Goal: Task Accomplishment & Management: Use online tool/utility

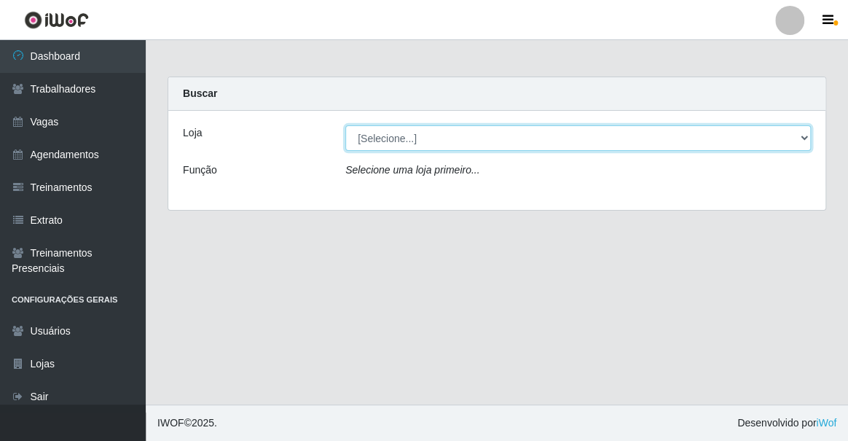
click at [408, 138] on select "[Selecione...] Famiglia Muccini - Ristorante [PERSON_NAME]" at bounding box center [577, 137] width 465 height 25
select select "267"
click at [345, 125] on select "[Selecione...] Famiglia Muccini - Ristorante [PERSON_NAME]" at bounding box center [577, 137] width 465 height 25
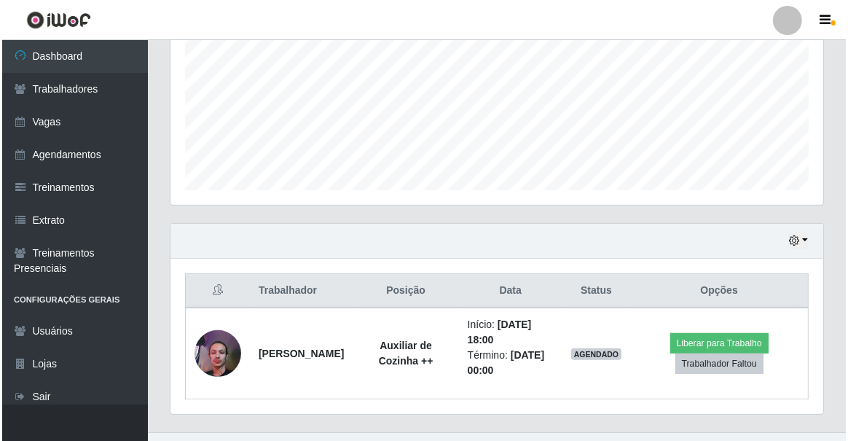
scroll to position [357, 0]
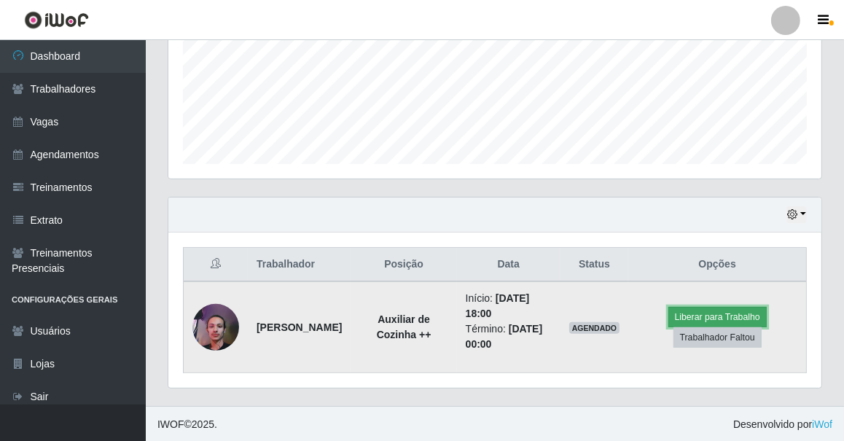
click at [694, 314] on button "Liberar para Trabalho" at bounding box center [717, 317] width 98 height 20
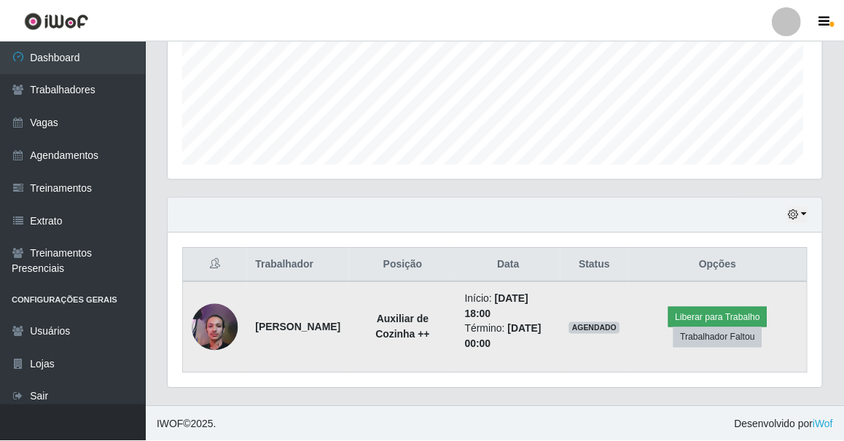
scroll to position [302, 646]
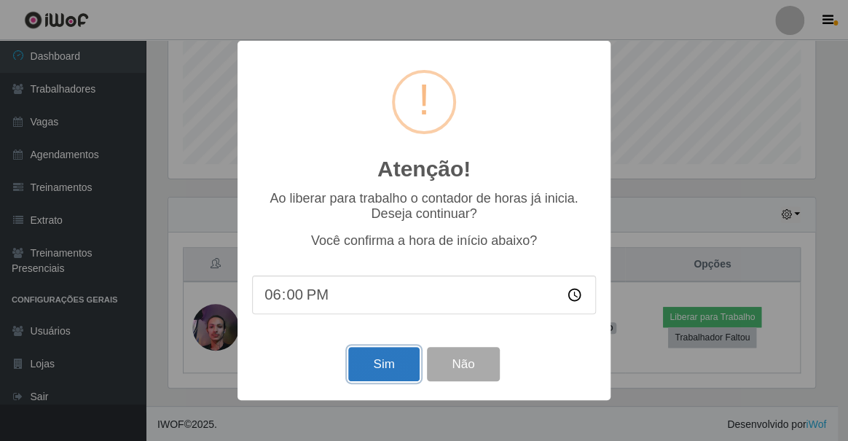
click at [396, 365] on button "Sim" at bounding box center [383, 364] width 71 height 34
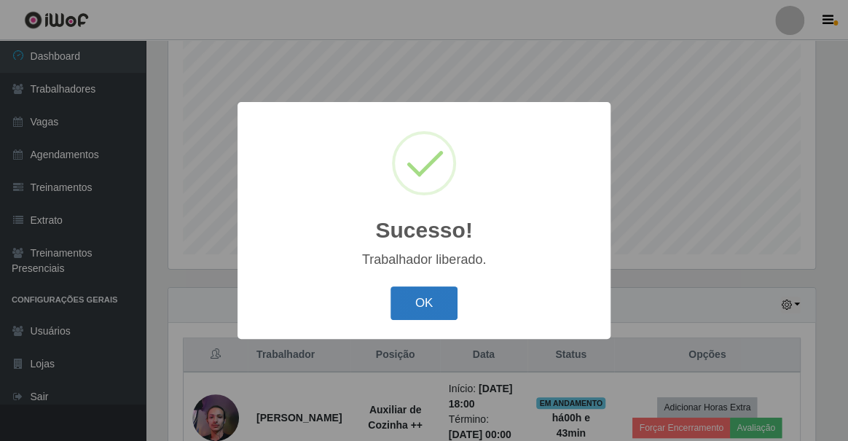
click at [429, 299] on button "OK" at bounding box center [424, 303] width 68 height 34
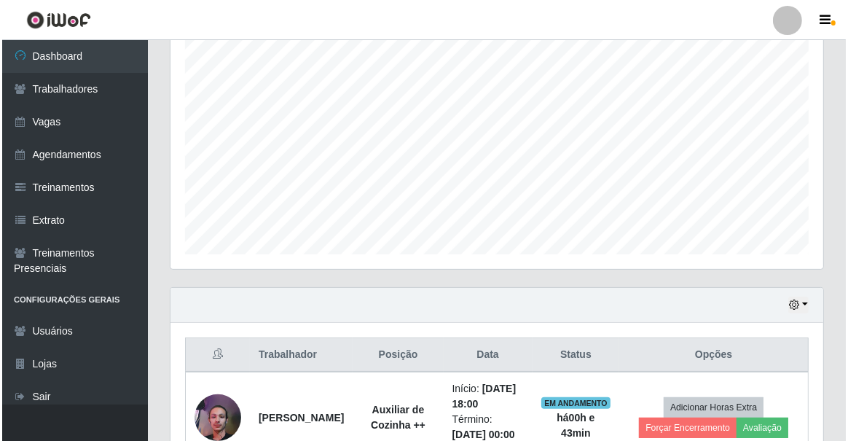
scroll to position [388, 0]
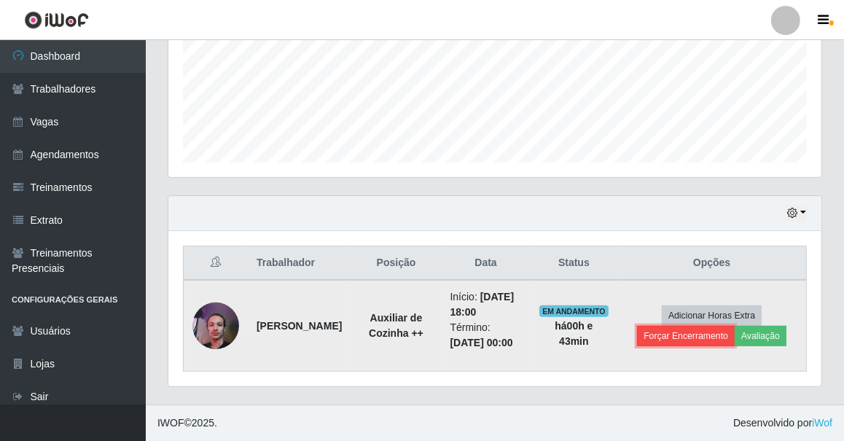
click at [678, 326] on button "Forçar Encerramento" at bounding box center [686, 336] width 98 height 20
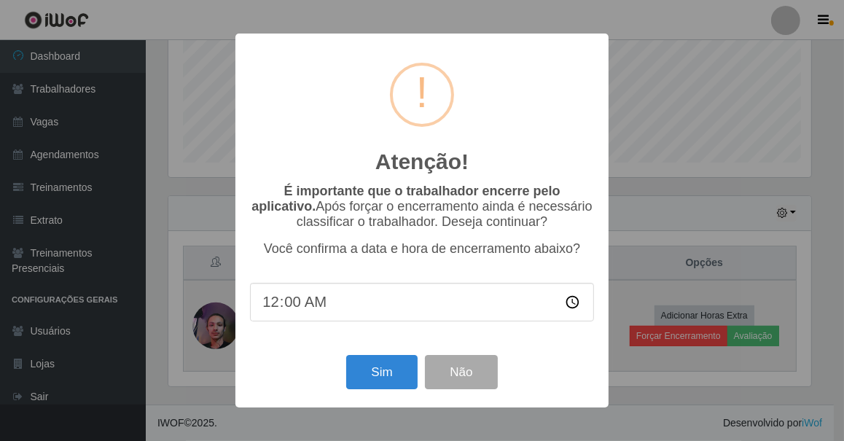
scroll to position [302, 646]
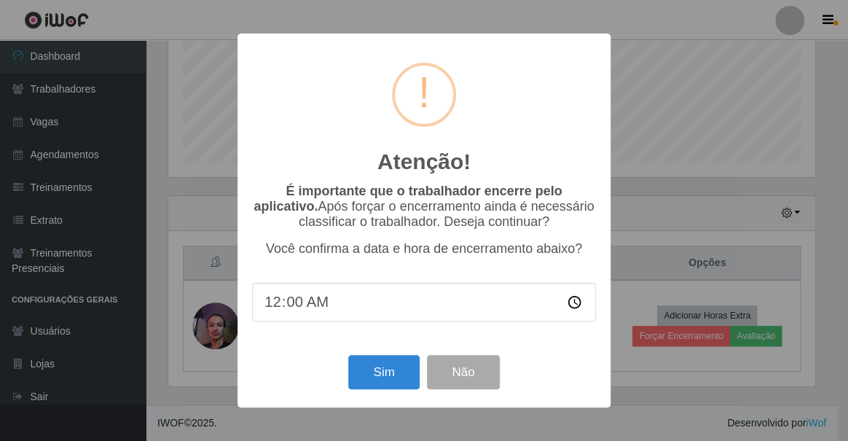
click at [313, 317] on input "00:00" at bounding box center [424, 302] width 344 height 39
click at [279, 299] on input "00:00" at bounding box center [424, 302] width 344 height 39
click at [272, 309] on input "00:00" at bounding box center [424, 302] width 344 height 39
click at [319, 309] on input "00:00" at bounding box center [424, 302] width 344 height 39
click at [277, 307] on input "07:00" at bounding box center [424, 302] width 344 height 39
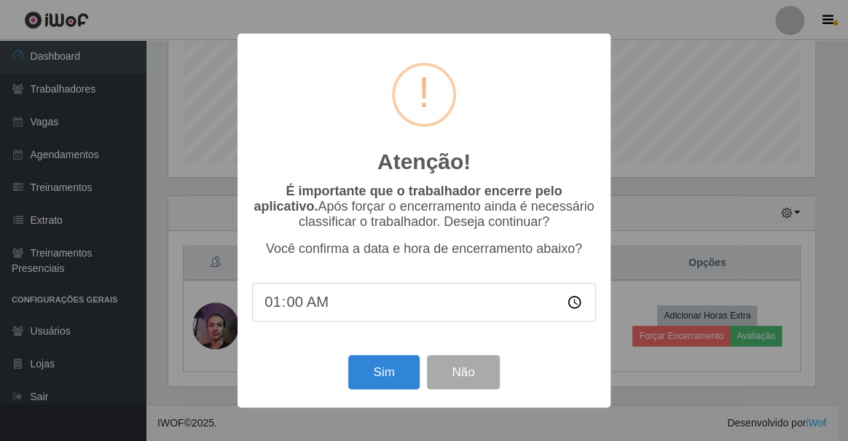
type input "19:00"
click at [369, 371] on button "Sim" at bounding box center [383, 372] width 71 height 34
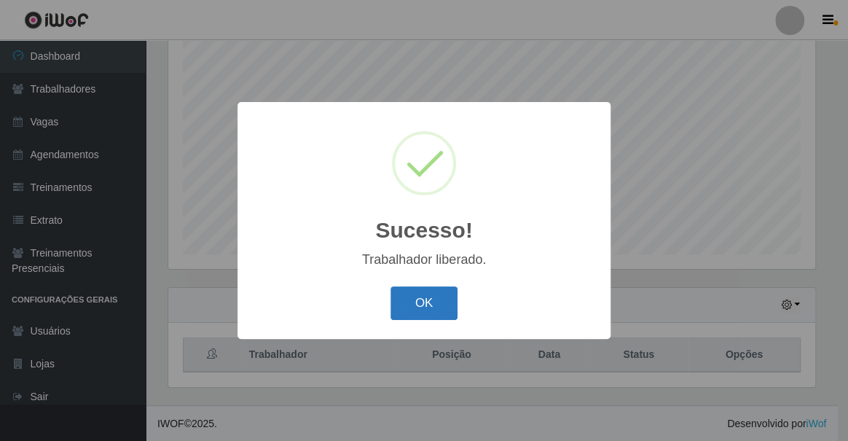
click at [408, 310] on button "OK" at bounding box center [424, 303] width 68 height 34
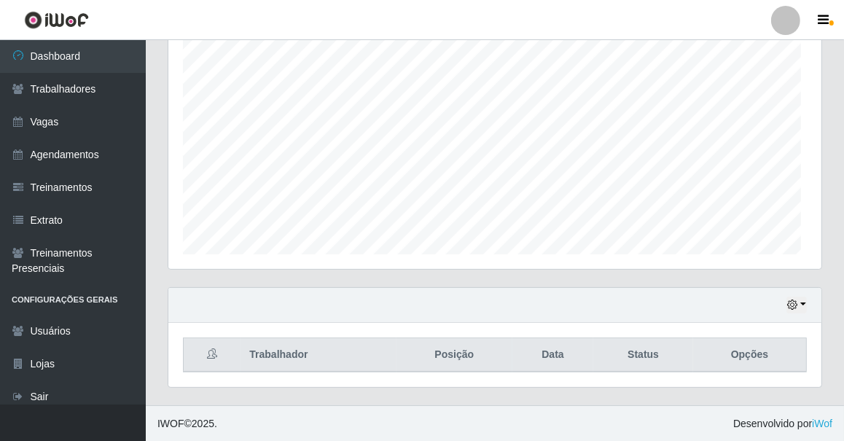
scroll to position [302, 653]
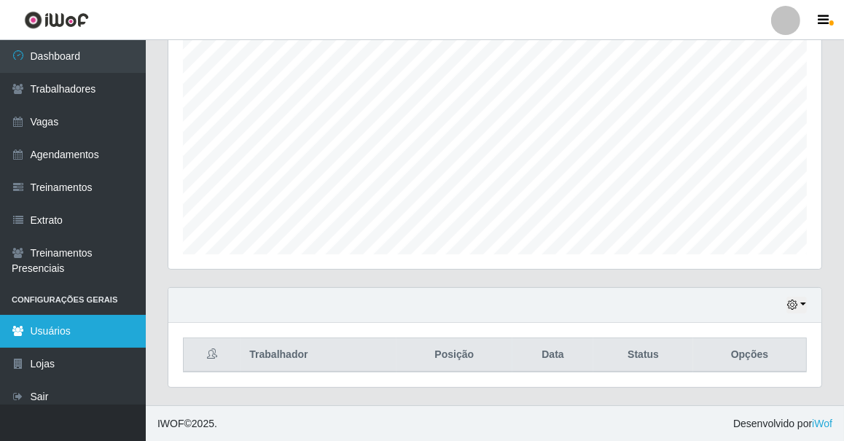
click at [50, 334] on link "Usuários" at bounding box center [73, 331] width 146 height 33
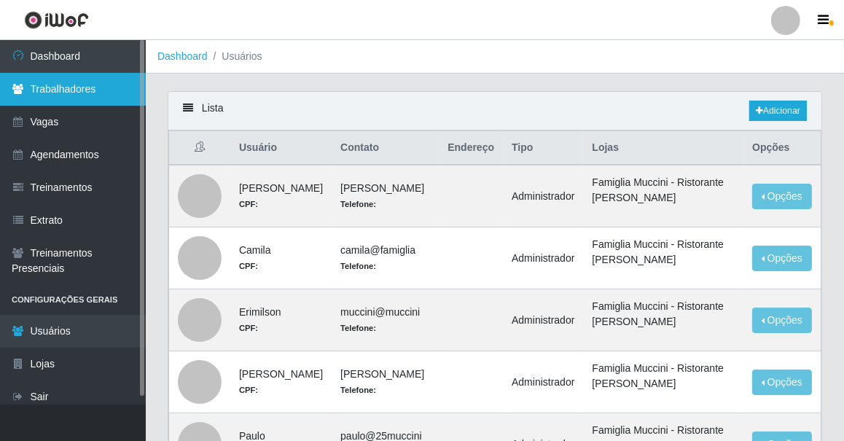
click at [58, 95] on link "Trabalhadores" at bounding box center [73, 89] width 146 height 33
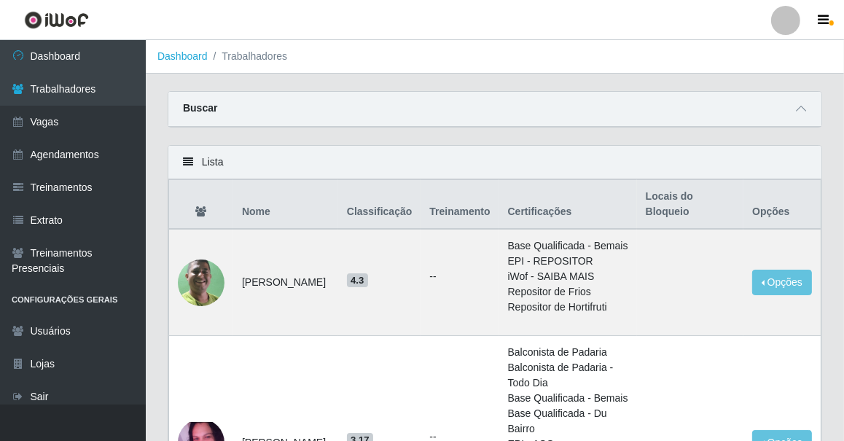
click at [454, 201] on th "Treinamento" at bounding box center [459, 205] width 78 height 50
click at [535, 202] on th "Certificações" at bounding box center [568, 205] width 138 height 50
click at [672, 205] on th "Locais do Bloqueio" at bounding box center [690, 205] width 106 height 50
click at [777, 199] on th "Opções" at bounding box center [781, 205] width 77 height 50
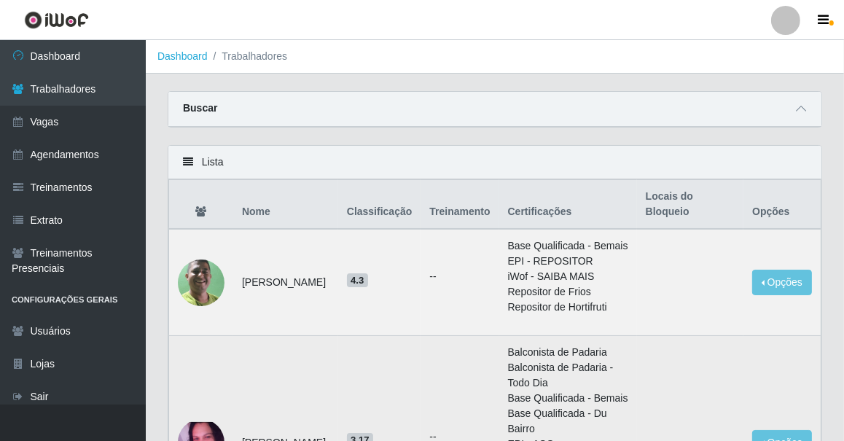
scroll to position [132, 0]
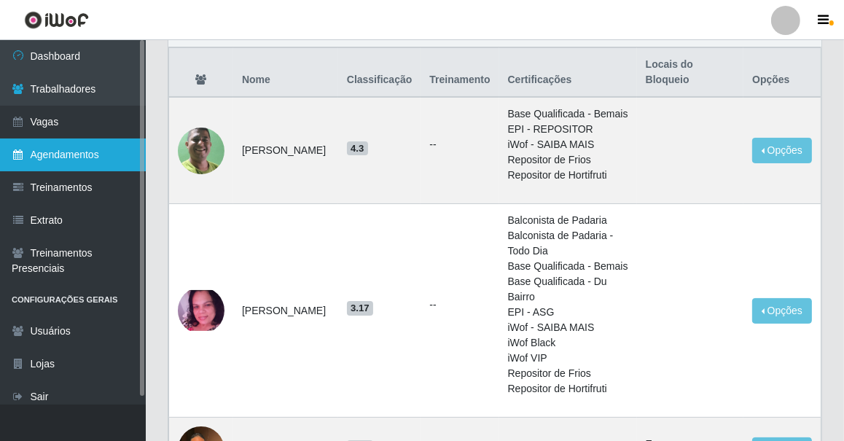
click at [35, 156] on link "Agendamentos" at bounding box center [73, 154] width 146 height 33
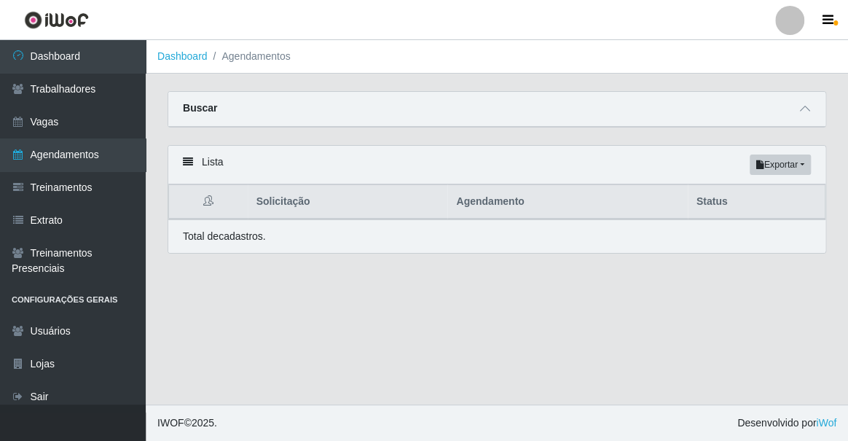
click at [190, 162] on icon at bounding box center [188, 162] width 10 height 10
click at [792, 160] on button "Exportar" at bounding box center [780, 164] width 61 height 20
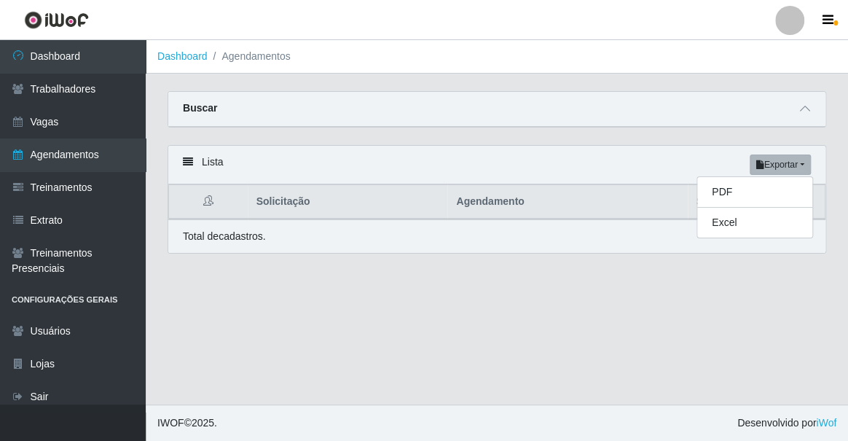
click at [569, 171] on div "Lista Exportar PDF Excel" at bounding box center [496, 165] width 657 height 39
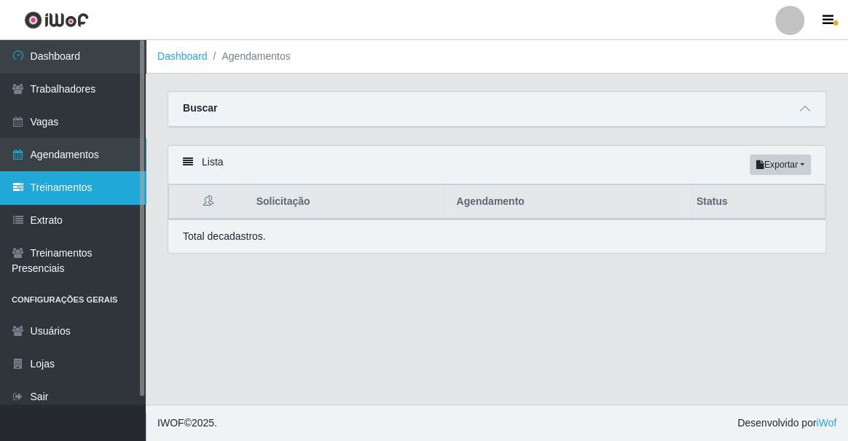
click at [51, 192] on link "Treinamentos" at bounding box center [73, 187] width 146 height 33
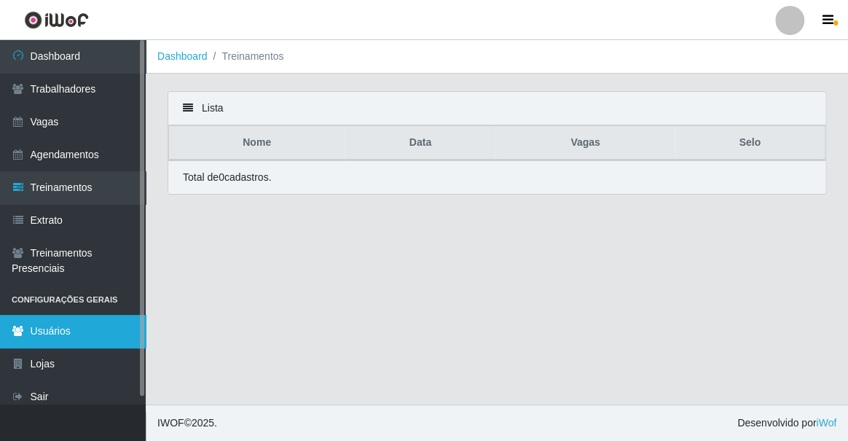
click at [58, 331] on link "Usuários" at bounding box center [73, 331] width 146 height 33
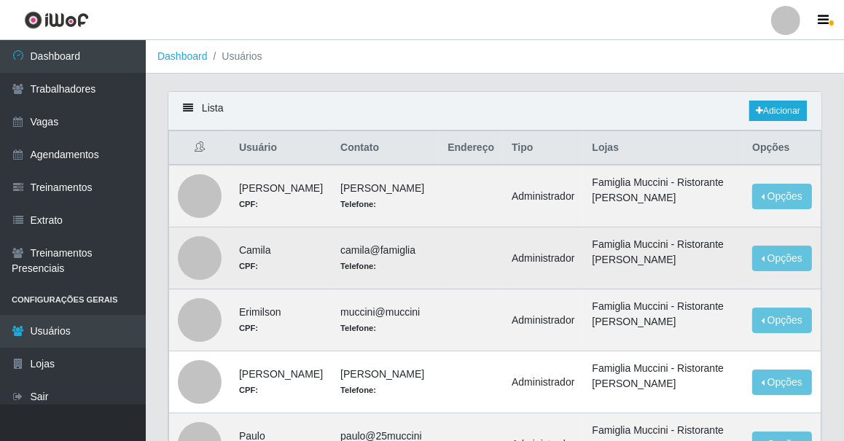
scroll to position [66, 0]
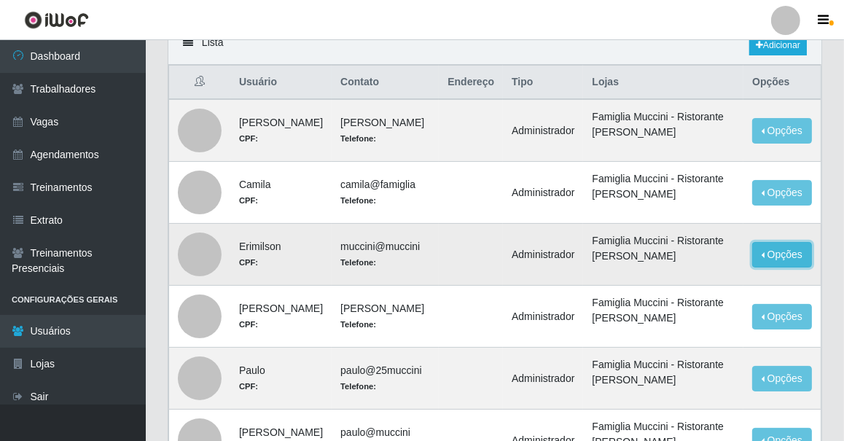
click at [765, 255] on button "Opções" at bounding box center [782, 254] width 60 height 25
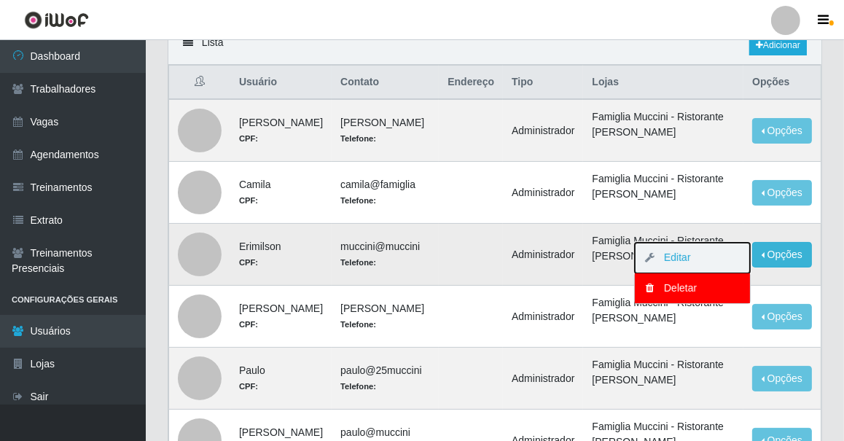
click at [694, 261] on button "Editar" at bounding box center [691, 258] width 115 height 31
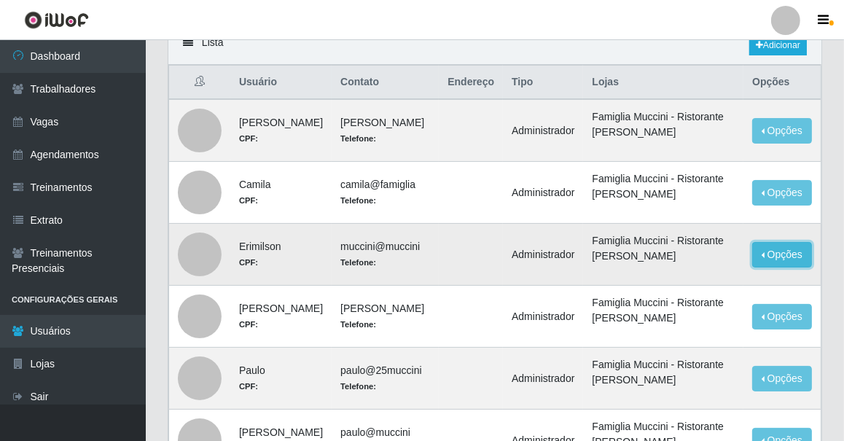
click at [773, 247] on button "Opções" at bounding box center [782, 254] width 60 height 25
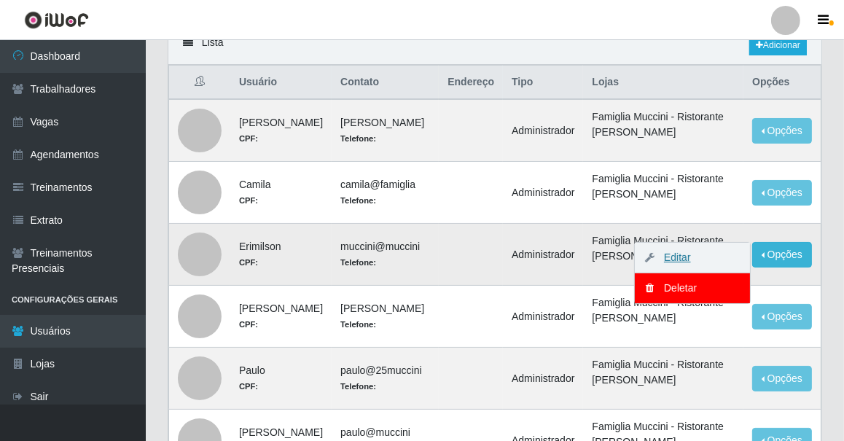
click at [677, 255] on link "Editar" at bounding box center [670, 257] width 42 height 12
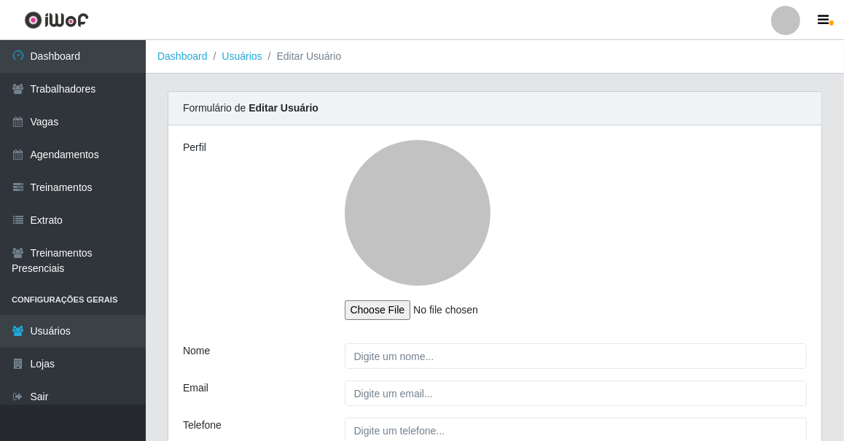
type input "Erimilson"
type input "muccini@muccini"
select select "1"
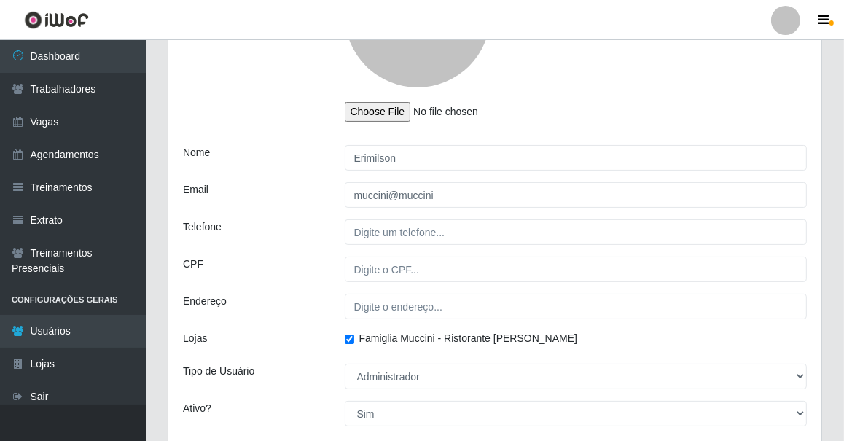
scroll to position [307, 0]
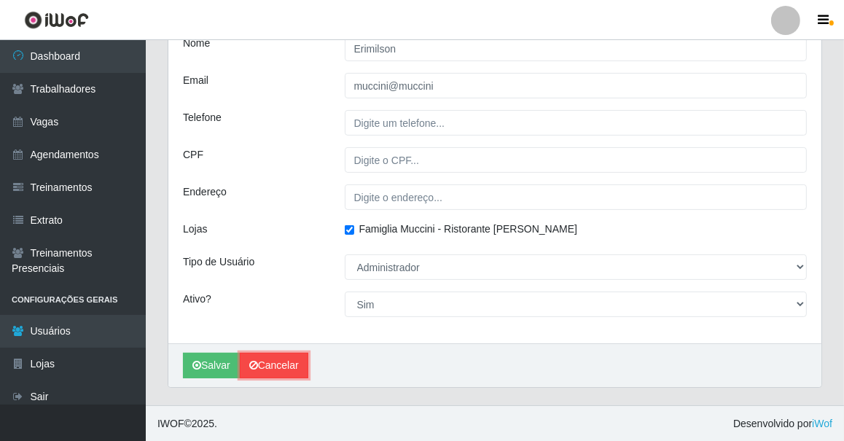
click at [267, 363] on link "Cancelar" at bounding box center [274, 365] width 68 height 25
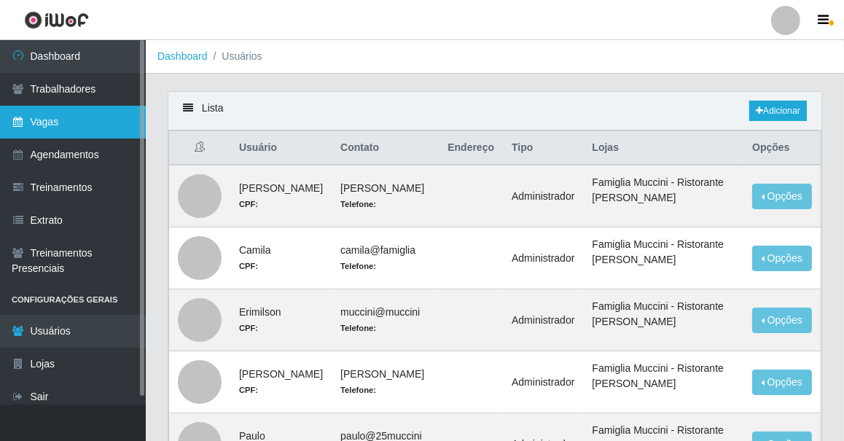
click at [76, 125] on link "Vagas" at bounding box center [73, 122] width 146 height 33
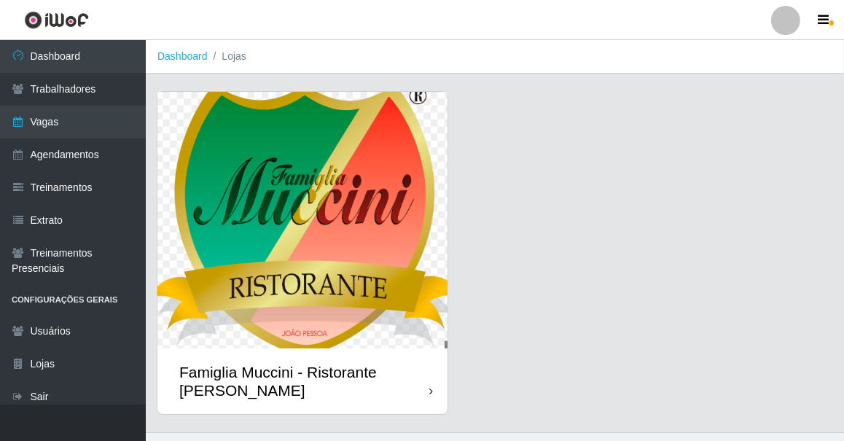
scroll to position [28, 0]
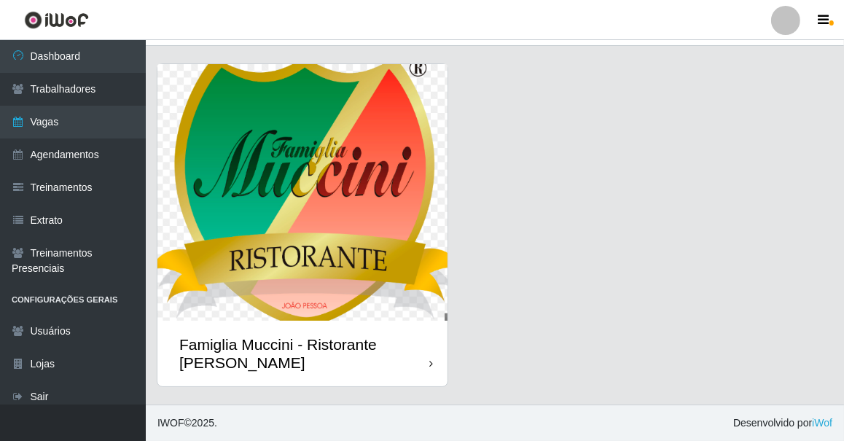
click at [290, 312] on img at bounding box center [302, 192] width 290 height 256
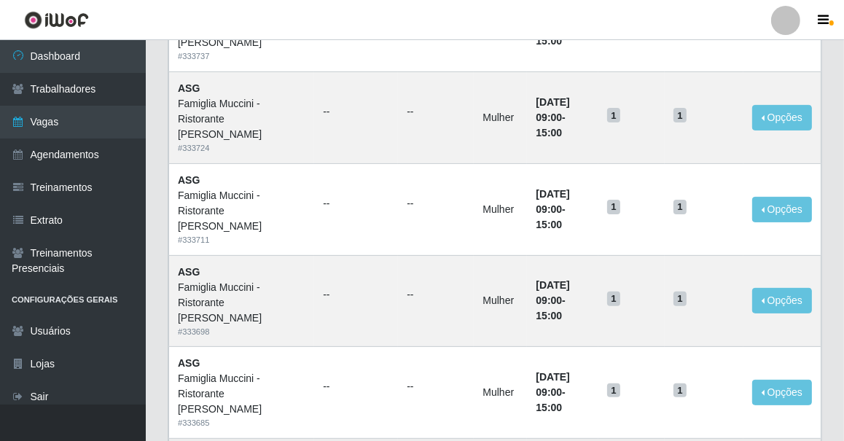
scroll to position [397, 0]
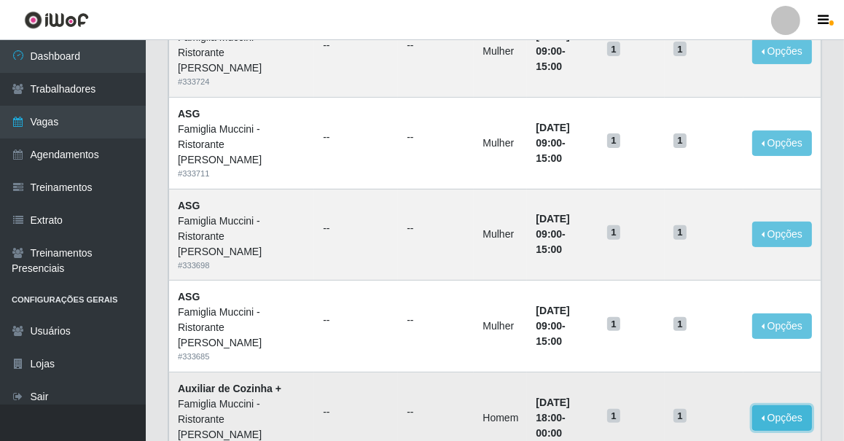
click at [780, 405] on button "Opções" at bounding box center [782, 417] width 60 height 25
click at [679, 414] on link "Editar" at bounding box center [670, 420] width 42 height 12
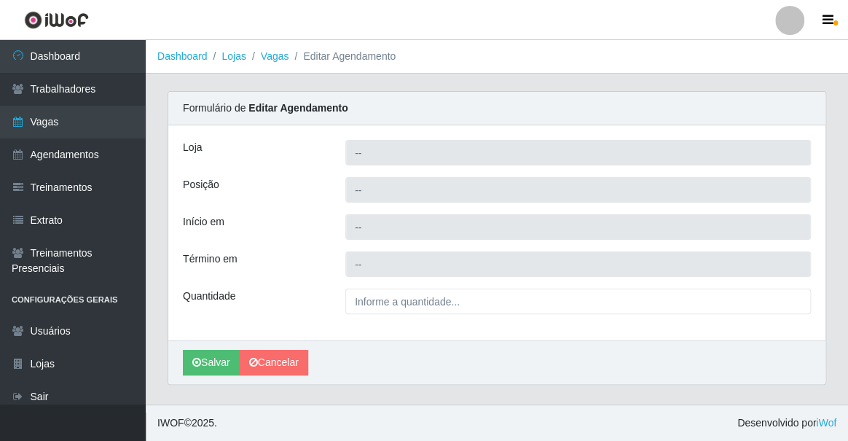
type input "Famiglia Muccini - Ristorante [PERSON_NAME]"
type input "Auxiliar de Cozinha +"
type input "[DATE] 18:00:00"
type input "[DATE] 00:00:00"
type input "1__"
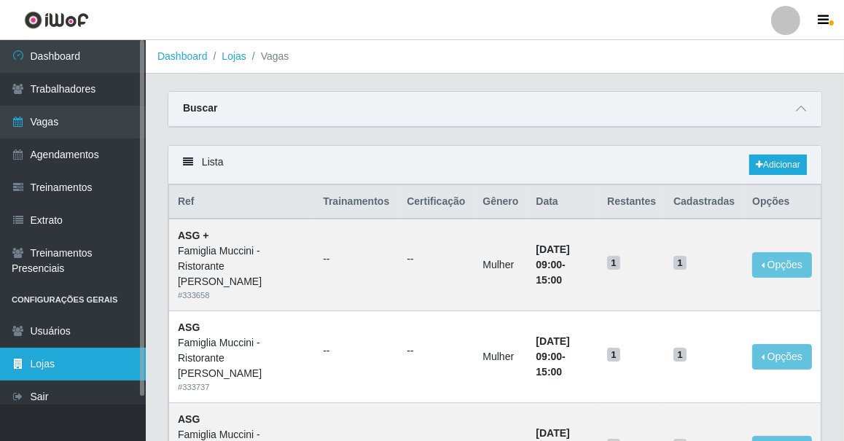
click at [79, 363] on link "Lojas" at bounding box center [73, 363] width 146 height 33
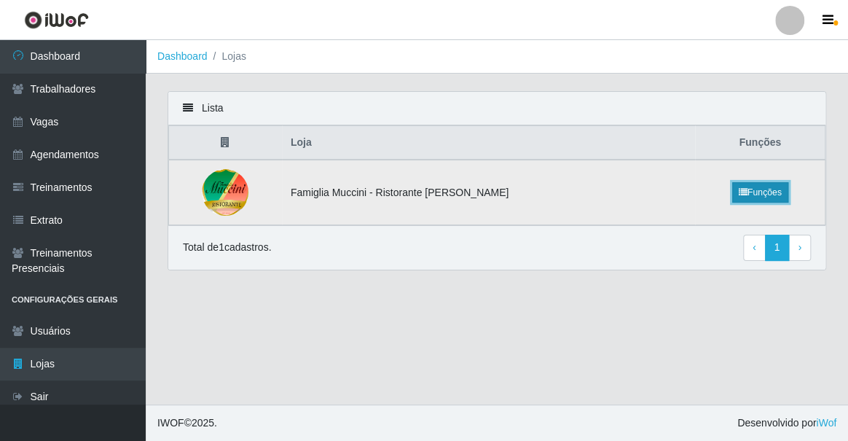
click at [739, 197] on icon at bounding box center [743, 192] width 9 height 9
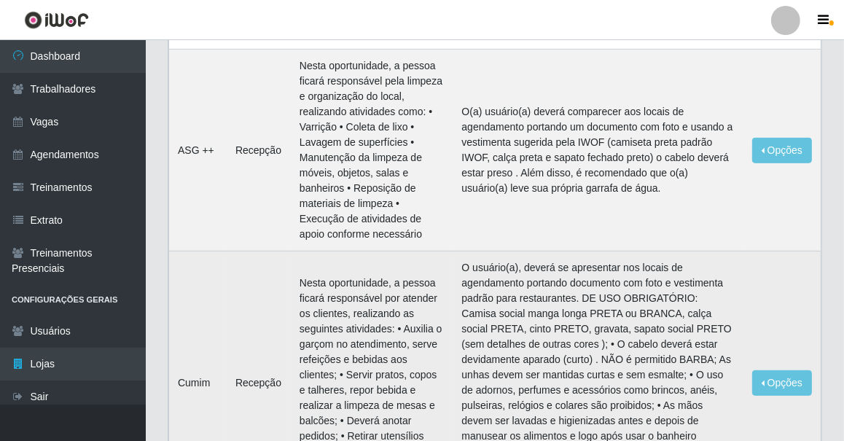
scroll to position [596, 0]
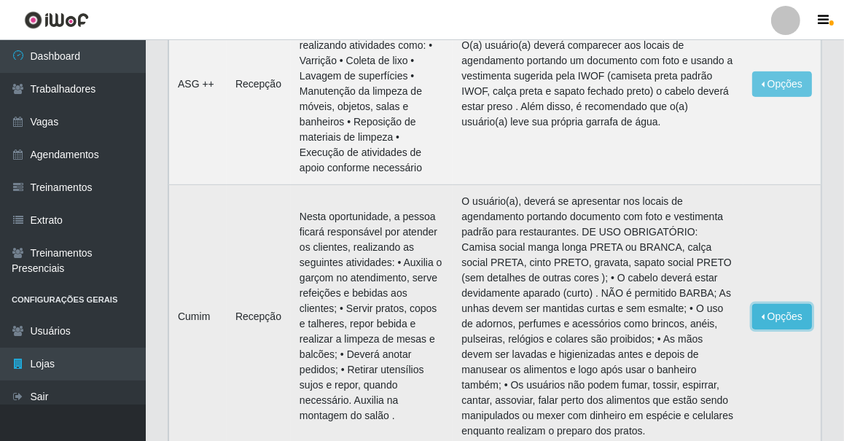
click at [765, 309] on button "Opções" at bounding box center [782, 316] width 60 height 25
click at [677, 318] on link "Editar" at bounding box center [670, 319] width 42 height 12
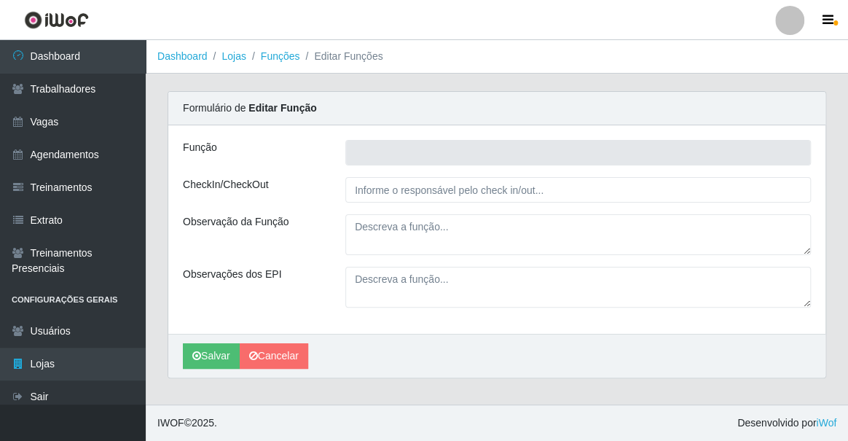
type input "Cumim"
type input "Recepção"
type textarea "Nesta oportunidade, a pessoa ficará responsável por atender os clientes, realiz…"
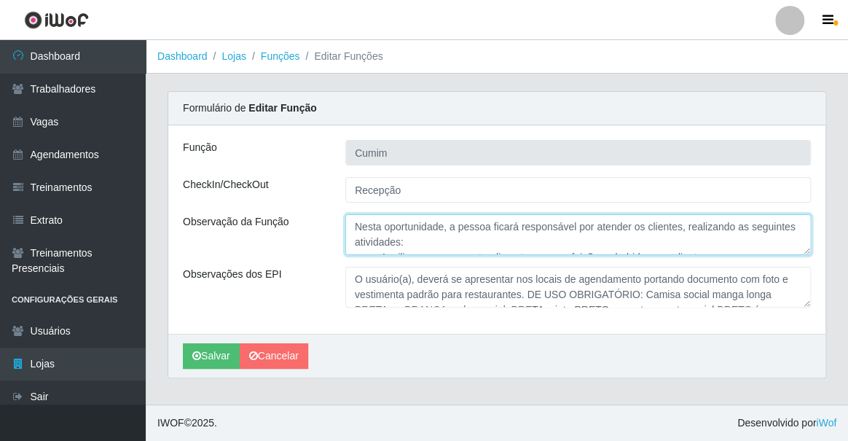
click at [429, 231] on textarea "Nesta oportunidade, a pessoa ficará responsável por atender os clientes, realiz…" at bounding box center [577, 234] width 465 height 41
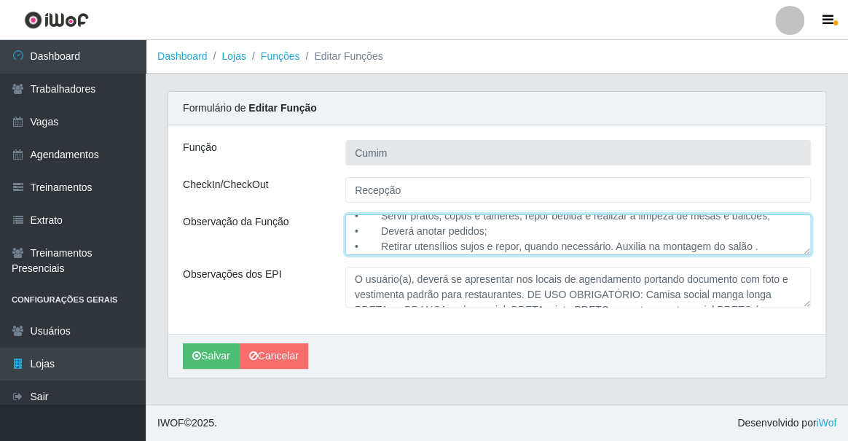
scroll to position [72, 0]
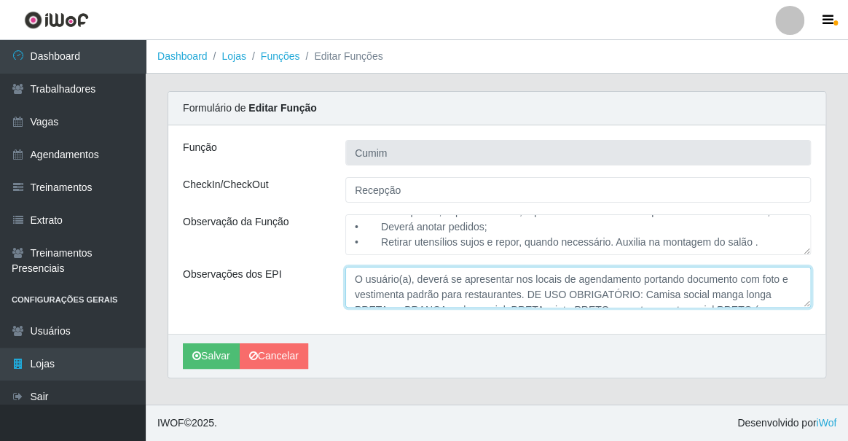
click at [512, 291] on textarea "O usuário(a), deverá se apresentar nos locais de agendamento portando documento…" at bounding box center [577, 287] width 465 height 41
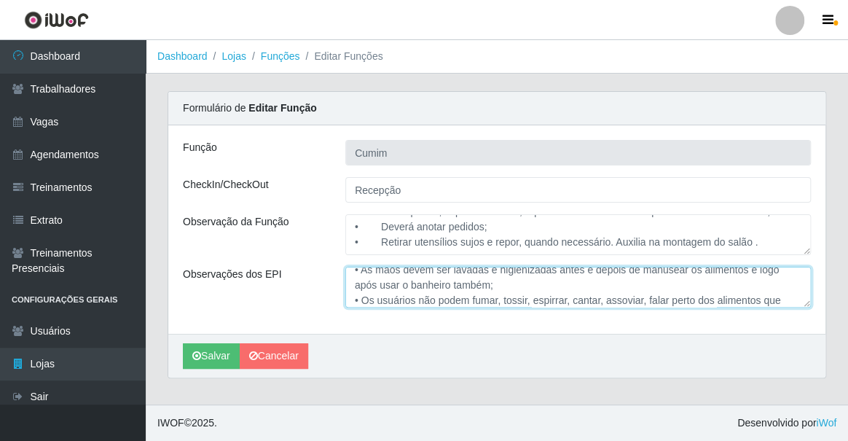
scroll to position [0, 0]
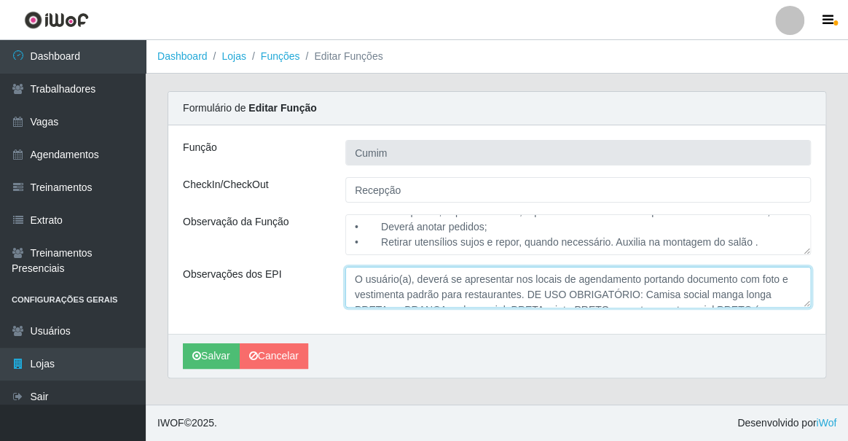
click at [612, 299] on textarea "O usuário(a), deverá se apresentar nos locais de agendamento portando documento…" at bounding box center [577, 287] width 465 height 41
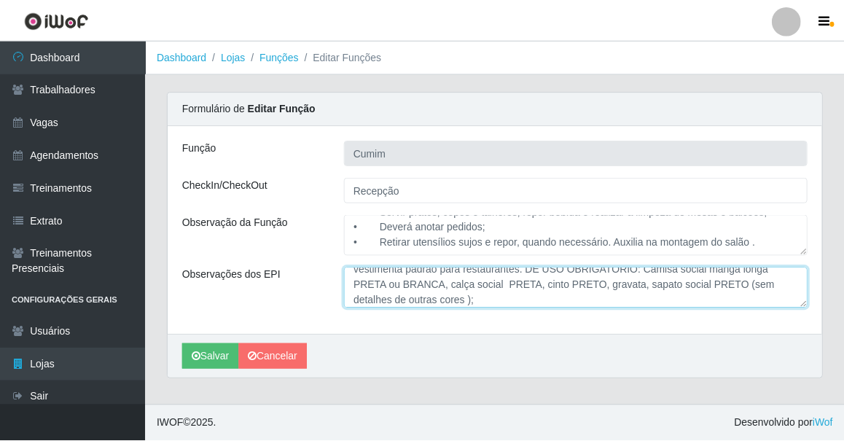
scroll to position [42, 0]
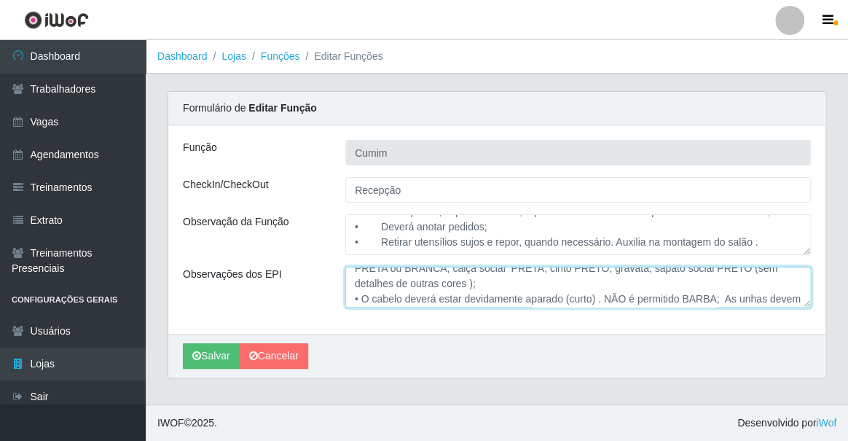
click at [708, 296] on textarea "O usuário(a), deverá se apresentar nos locais de agendamento portando documento…" at bounding box center [577, 287] width 465 height 41
type textarea "O usuário(a), deverá se apresentar nos locais de agendamento portando documento…"
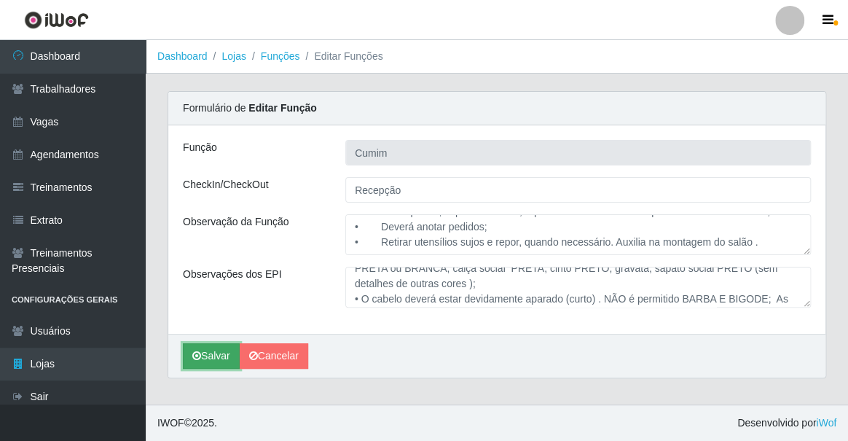
click at [215, 353] on button "Salvar" at bounding box center [211, 355] width 57 height 25
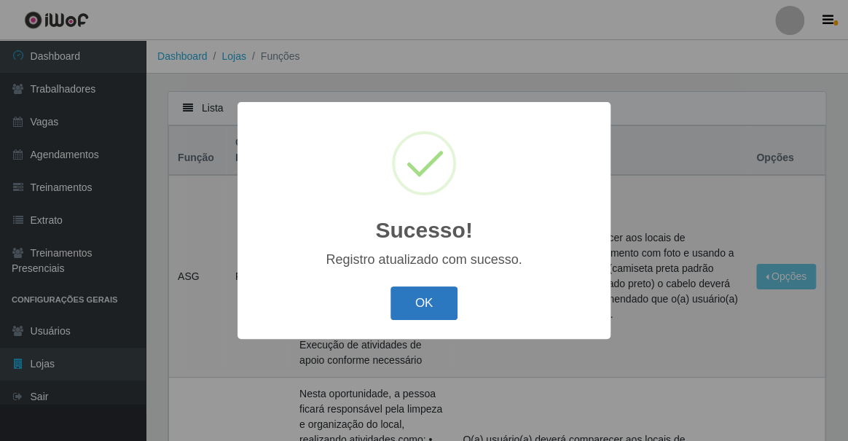
click at [410, 313] on button "OK" at bounding box center [424, 303] width 68 height 34
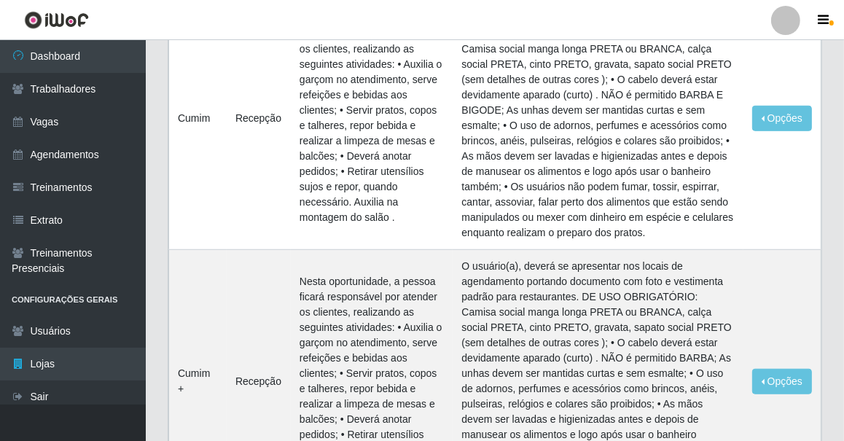
scroll to position [860, 0]
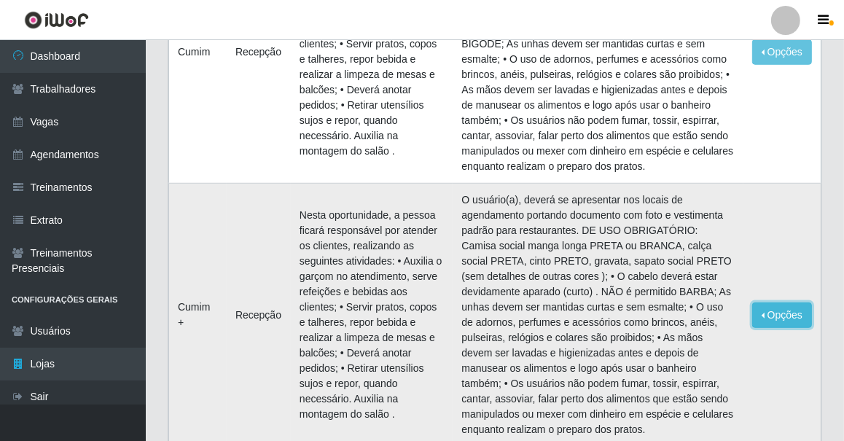
click at [780, 307] on button "Opções" at bounding box center [782, 314] width 60 height 25
click at [677, 317] on link "Editar" at bounding box center [670, 318] width 42 height 12
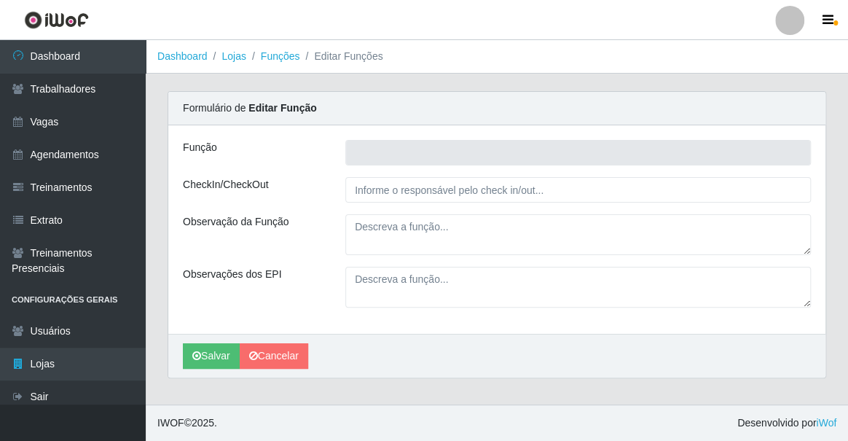
type input "Cumim +"
type input "Recepção"
type textarea "Nesta oportunidade, a pessoa ficará responsável por atender os clientes, realiz…"
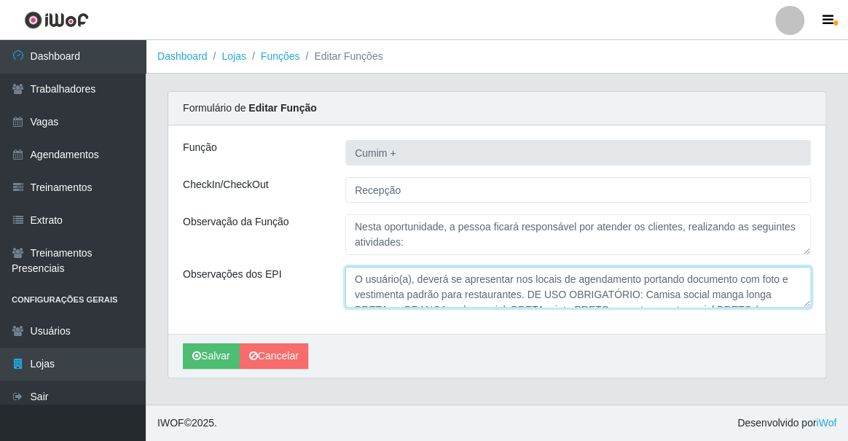
click at [618, 288] on textarea "O usuário(a), deverá se apresentar nos locais de agendamento portando documento…" at bounding box center [577, 287] width 465 height 41
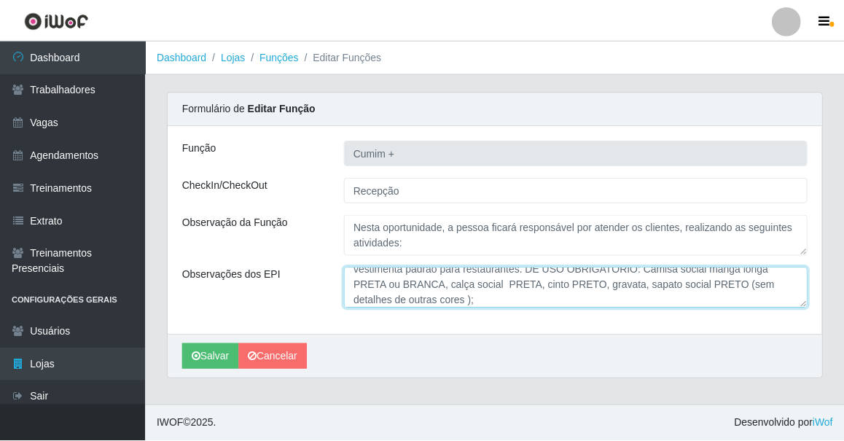
scroll to position [42, 0]
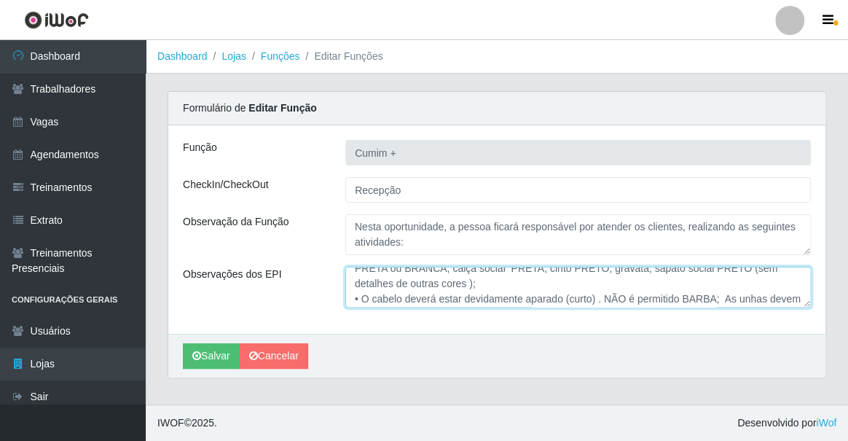
click at [709, 299] on textarea "O usuário(a), deverá se apresentar nos locais de agendamento portando documento…" at bounding box center [577, 287] width 465 height 41
type textarea "O usuário(a), deverá se apresentar nos locais de agendamento portando documento…"
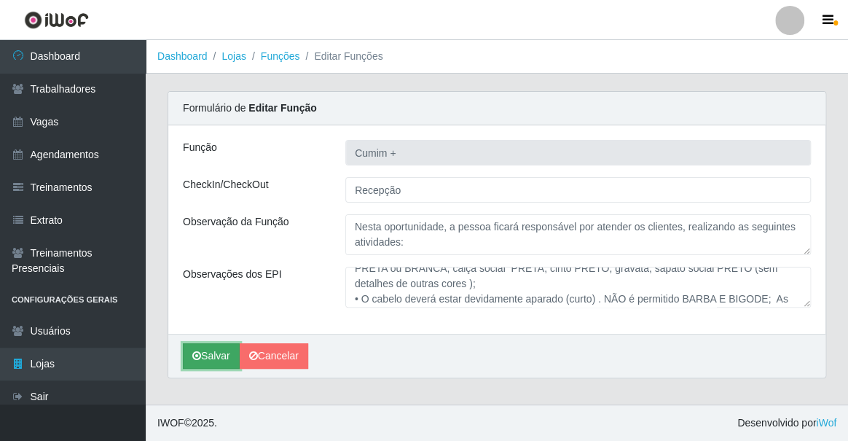
click at [212, 358] on button "Salvar" at bounding box center [211, 355] width 57 height 25
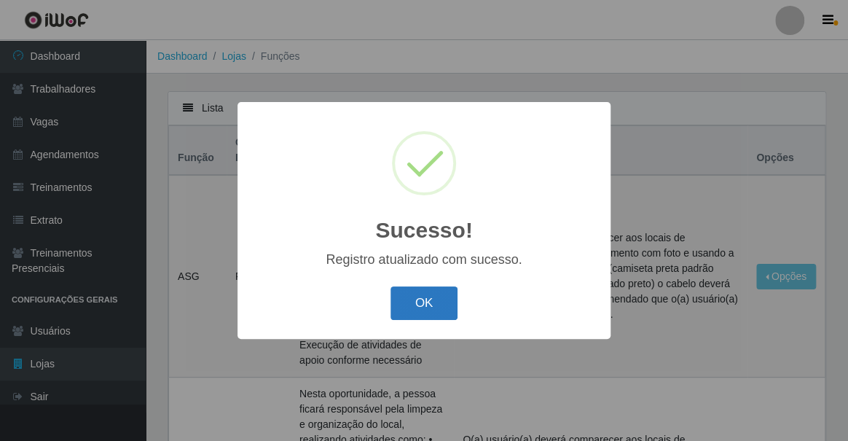
click at [413, 310] on button "OK" at bounding box center [424, 303] width 68 height 34
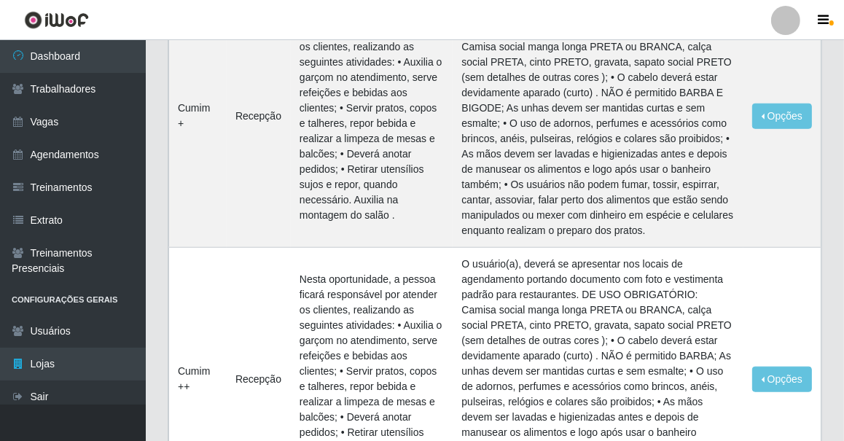
scroll to position [1192, 0]
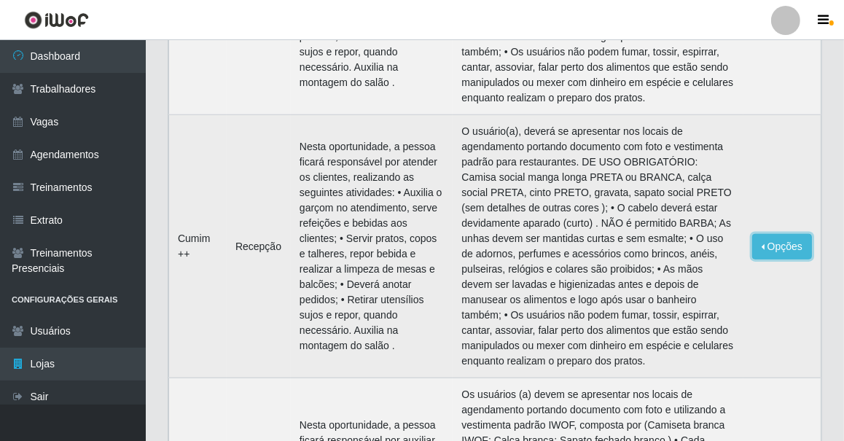
click at [771, 236] on button "Opções" at bounding box center [782, 246] width 60 height 25
click at [687, 247] on link "Editar" at bounding box center [670, 249] width 42 height 12
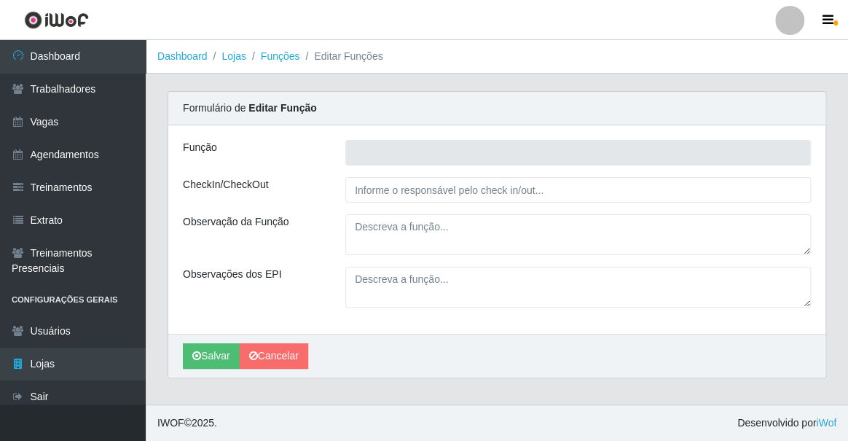
type input "Cumim ++"
type input "Recepção"
type textarea "Nesta oportunidade, a pessoa ficará responsável por atender os clientes, realiz…"
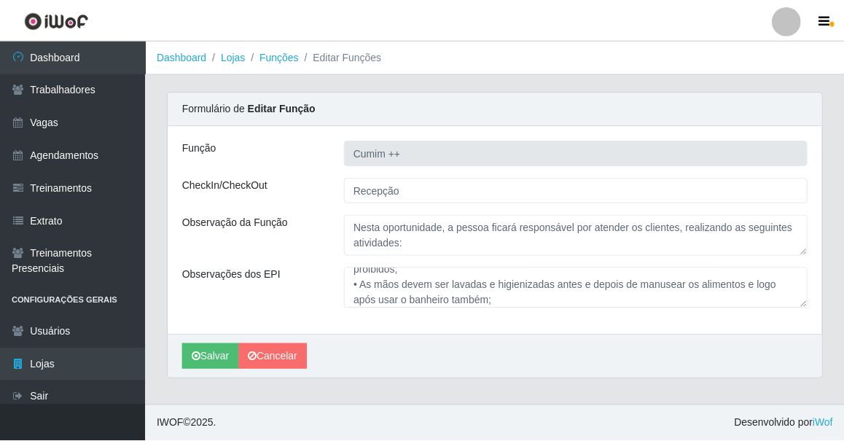
scroll to position [51, 0]
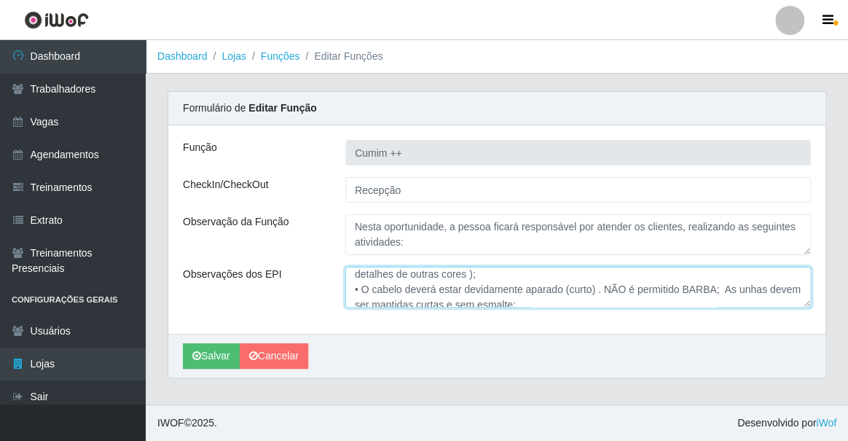
click at [709, 291] on textarea "O usuário(a), deverá se apresentar nos locais de agendamento portando documento…" at bounding box center [577, 287] width 465 height 41
type textarea "O usuário(a), deverá se apresentar nos locais de agendamento portando documento…"
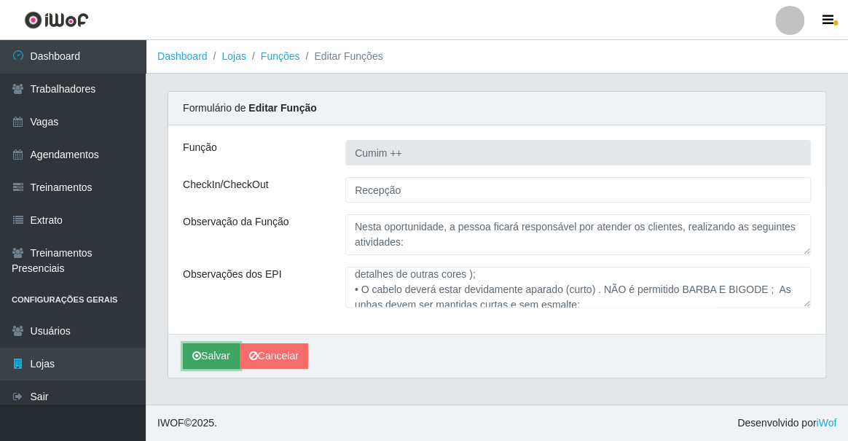
click at [211, 357] on button "Salvar" at bounding box center [211, 355] width 57 height 25
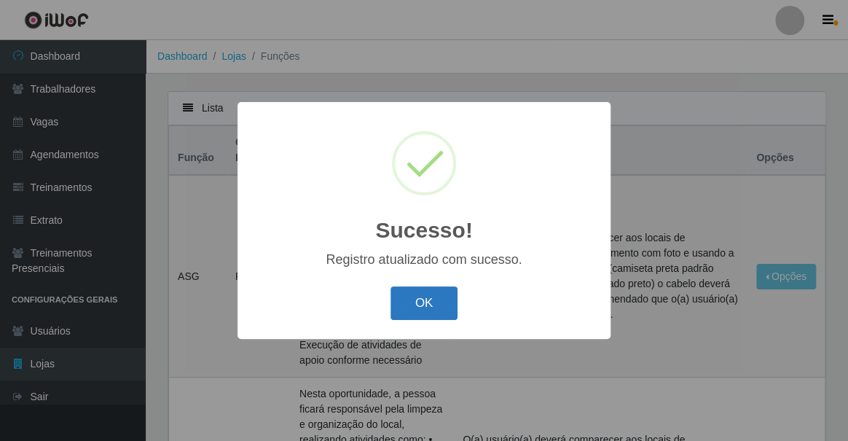
click at [427, 295] on button "OK" at bounding box center [424, 303] width 68 height 34
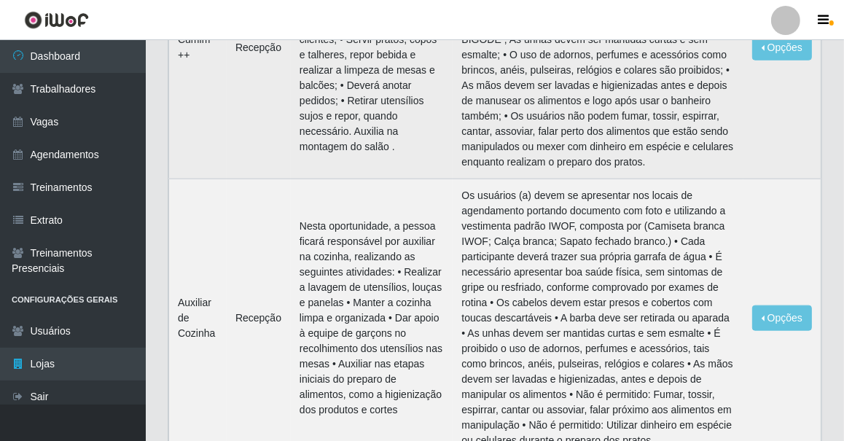
scroll to position [1457, 0]
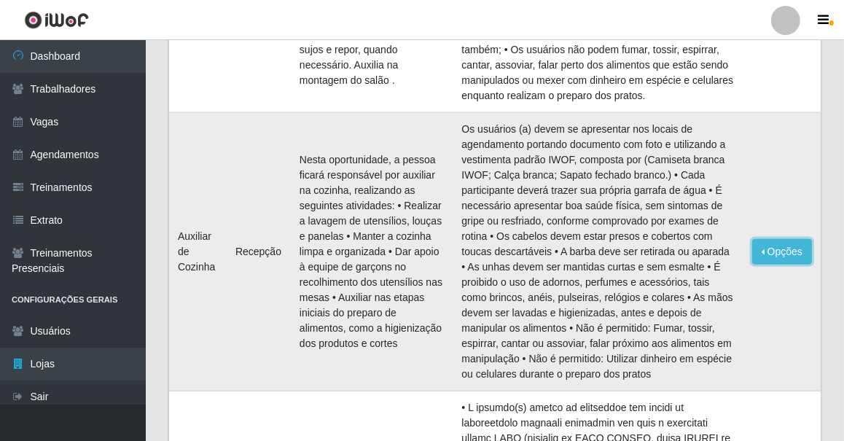
click at [774, 245] on button "Opções" at bounding box center [782, 251] width 60 height 25
click at [686, 253] on link "Editar" at bounding box center [670, 254] width 42 height 12
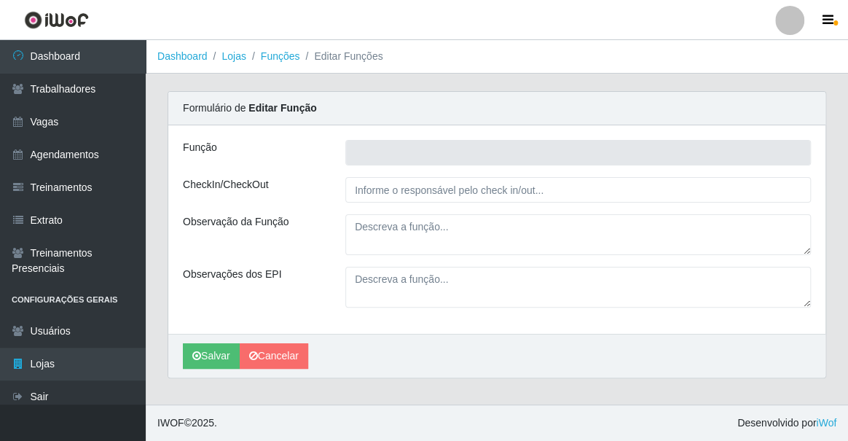
type input "Auxiliar de Cozinha"
type input "Recepção"
type textarea "Nesta oportunidade, a pessoa ficará responsável por auxiliar na cozinha, realiz…"
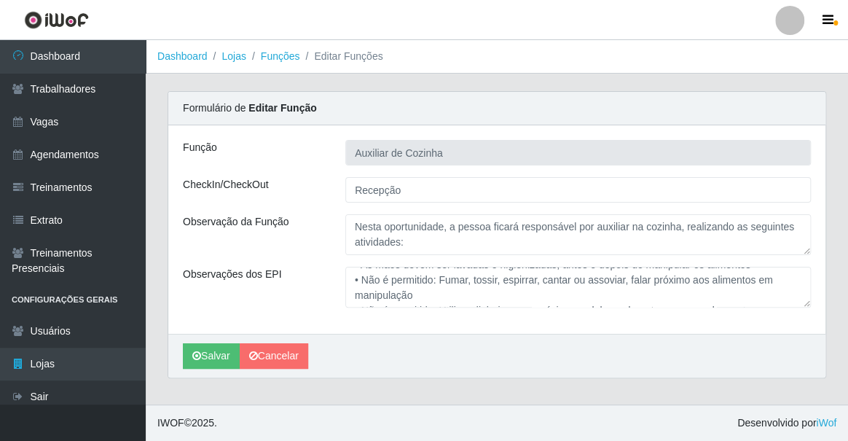
scroll to position [132, 0]
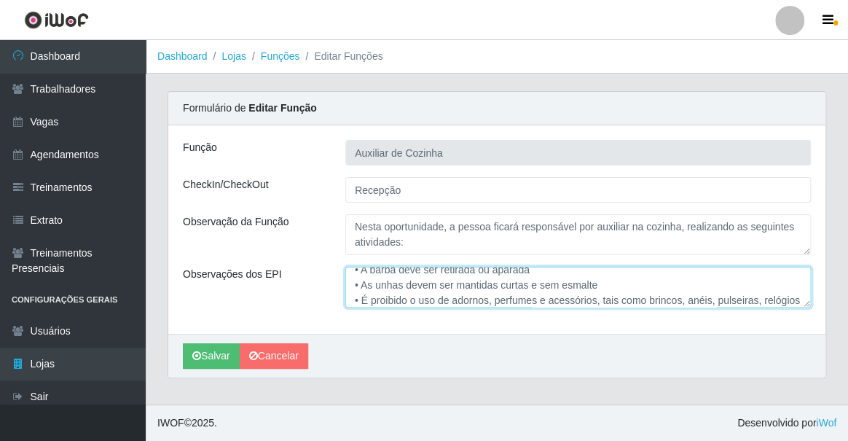
click at [581, 299] on textarea "Os usuários (a) devem se apresentar nos locais de agendamento portando document…" at bounding box center [577, 287] width 465 height 41
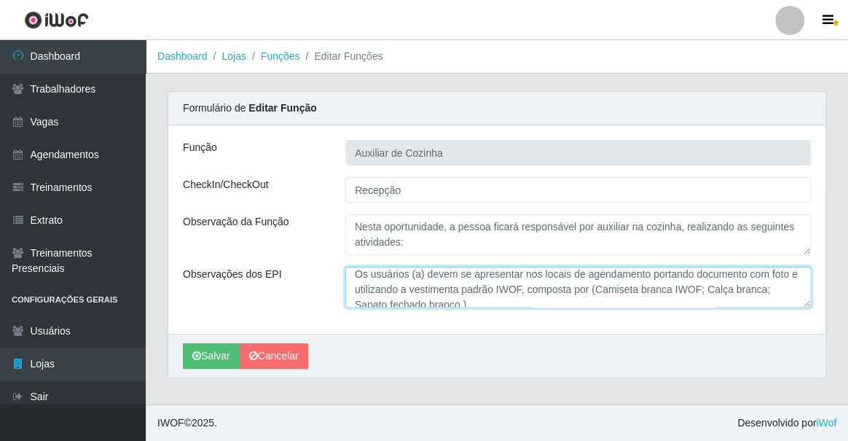
scroll to position [0, 0]
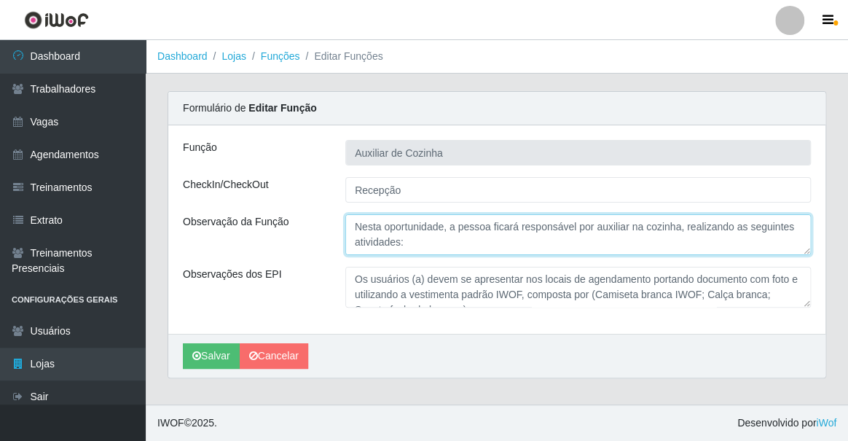
click at [633, 241] on textarea "Nesta oportunidade, a pessoa ficará responsável por auxiliar na cozinha, realiz…" at bounding box center [577, 234] width 465 height 41
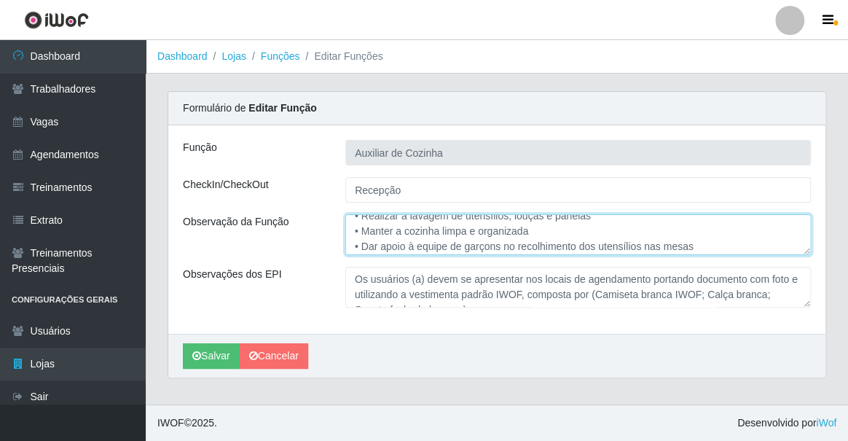
scroll to position [72, 0]
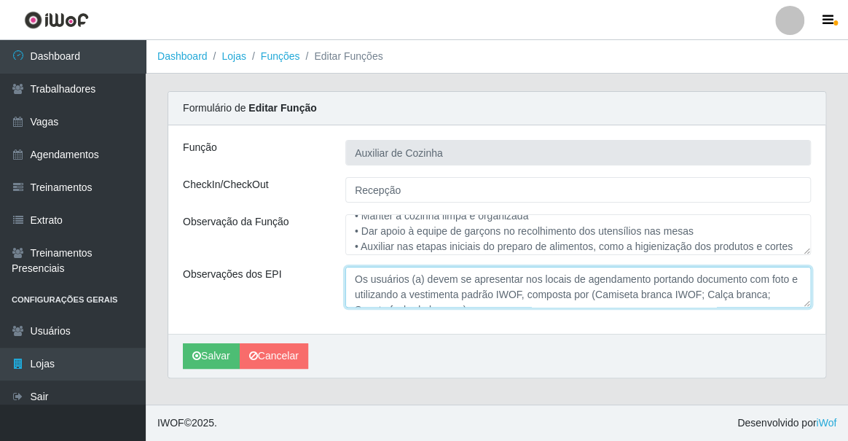
click at [620, 278] on textarea "Os usuários (a) devem se apresentar nos locais de agendamento portando document…" at bounding box center [577, 287] width 465 height 41
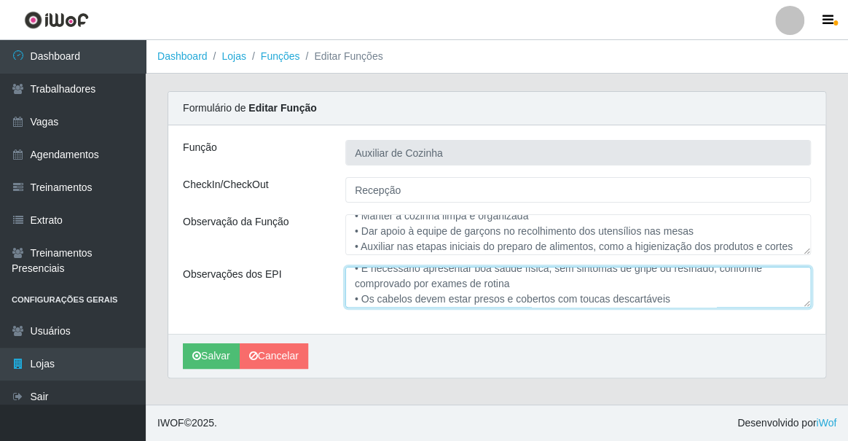
scroll to position [102, 0]
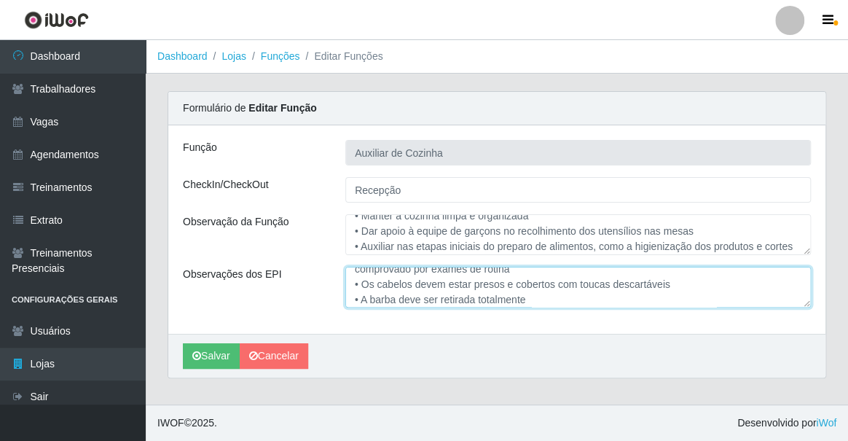
click at [532, 295] on textarea "Os usuários (a) devem se apresentar nos locais de agendamento portando document…" at bounding box center [577, 287] width 465 height 41
type textarea "Os usuários (a) devem se apresentar nos locais de agendamento portando document…"
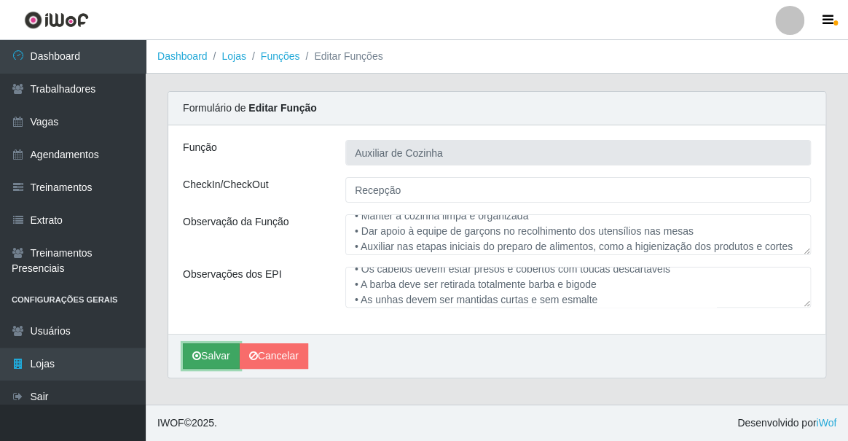
click at [211, 349] on button "Salvar" at bounding box center [211, 355] width 57 height 25
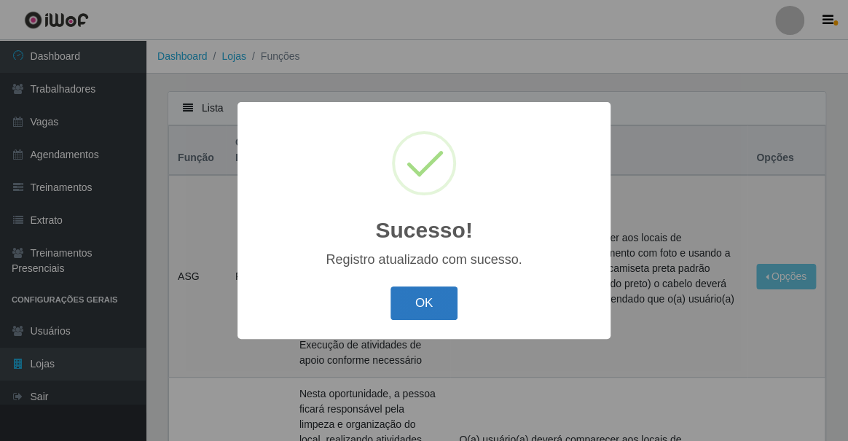
click at [403, 304] on button "OK" at bounding box center [424, 303] width 68 height 34
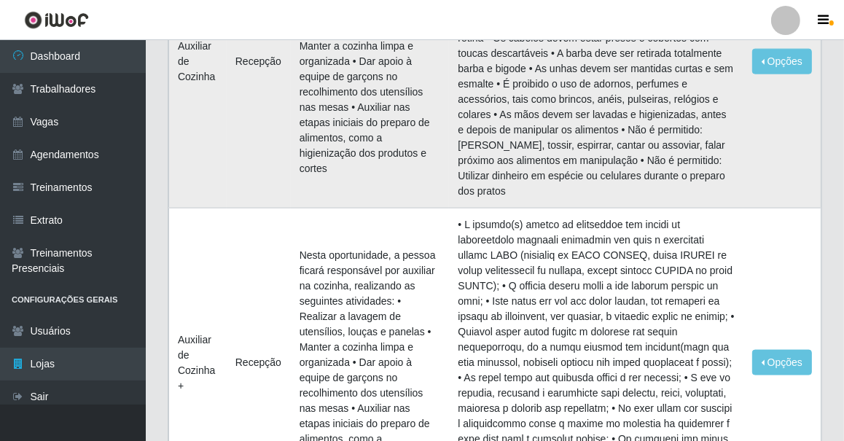
scroll to position [1721, 0]
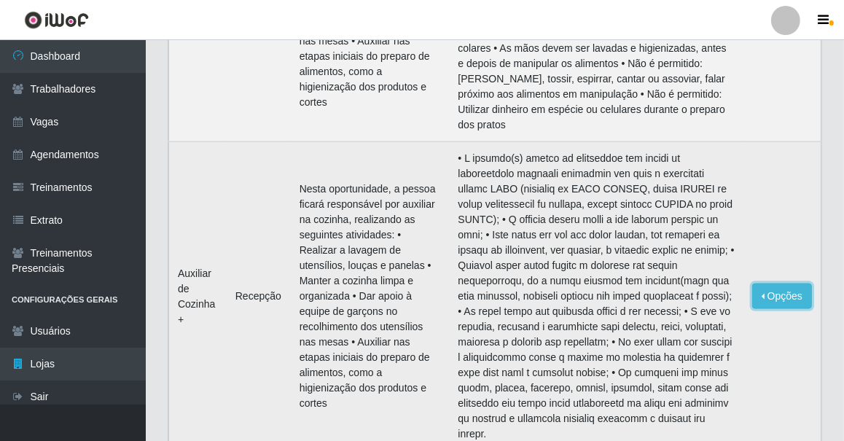
click at [763, 292] on button "Opções" at bounding box center [782, 295] width 60 height 25
click at [682, 301] on link "Editar" at bounding box center [670, 299] width 42 height 12
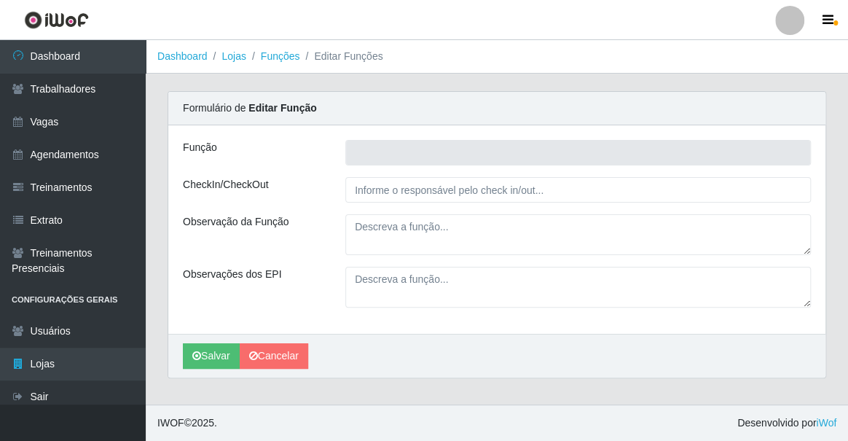
type input "Auxiliar de Cozinha +"
type input "Recepção"
type textarea "Nesta oportunidade, a pessoa ficará responsável por auxiliar na cozinha, realiz…"
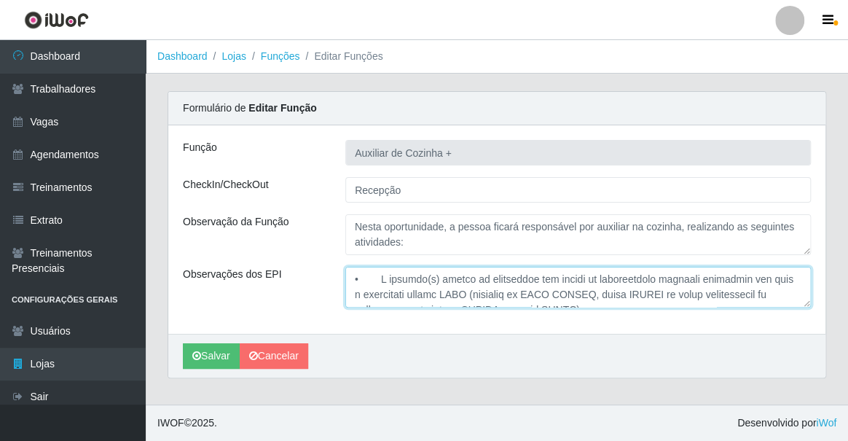
click at [510, 296] on textarea "Observações dos EPI" at bounding box center [577, 287] width 465 height 41
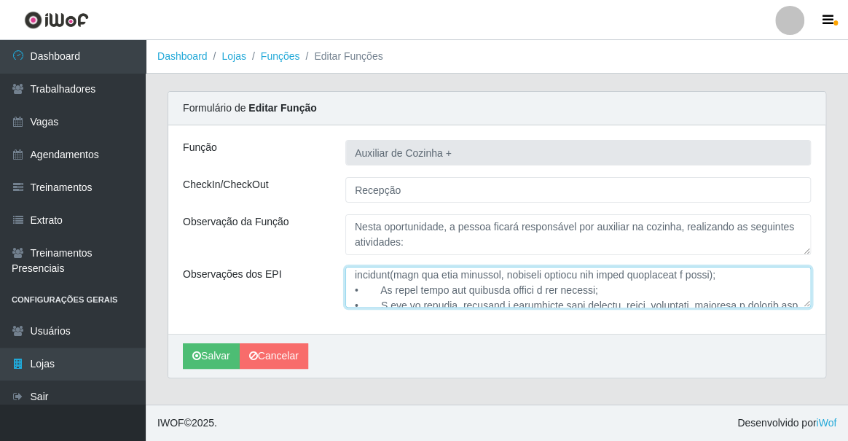
scroll to position [96, 0]
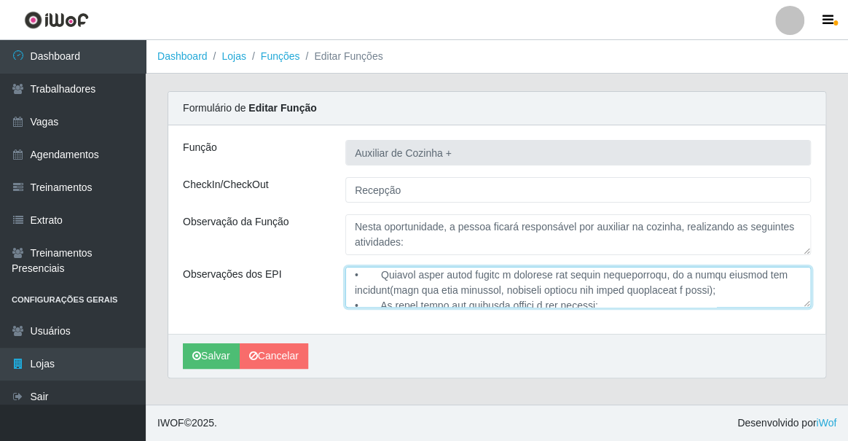
click at [704, 291] on textarea "Observações dos EPI" at bounding box center [577, 287] width 465 height 41
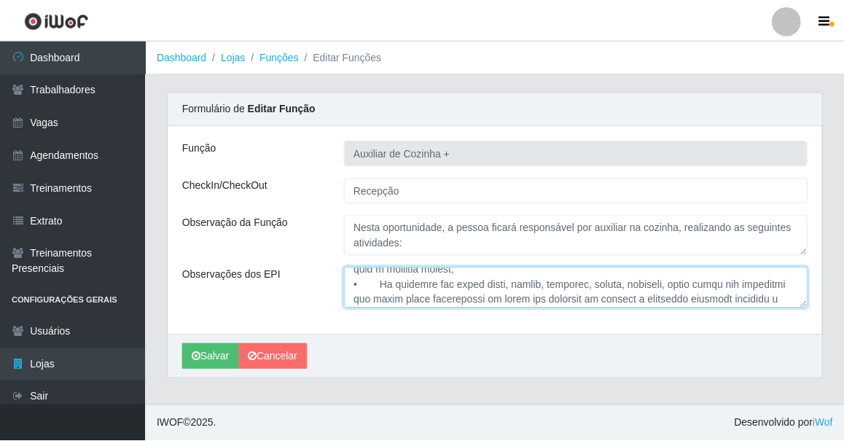
scroll to position [210, 0]
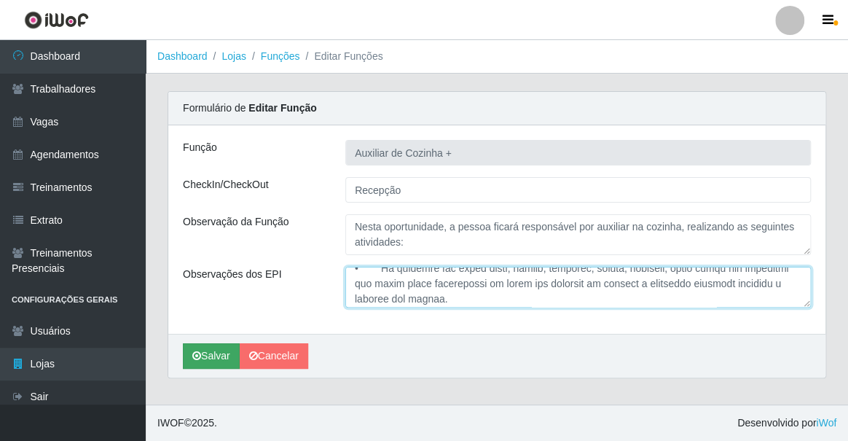
type textarea "• L ipsumdo(s) ametco ad elitseddoe tem incidi ut laboreetdolo magnaali enimadm…"
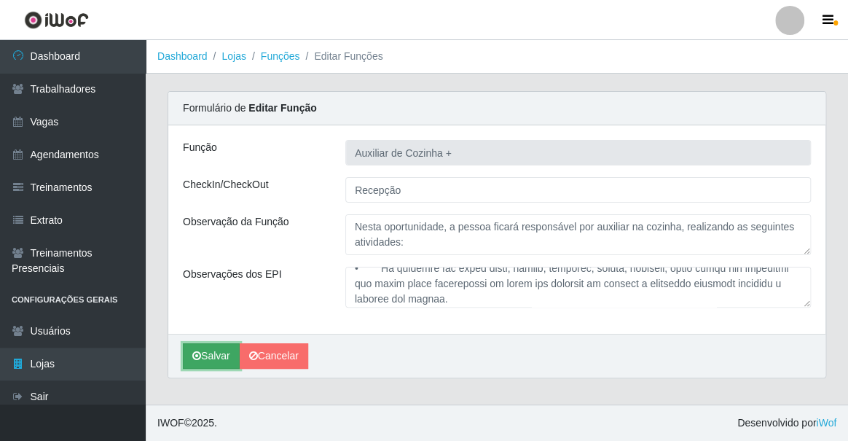
click at [204, 355] on button "Salvar" at bounding box center [211, 355] width 57 height 25
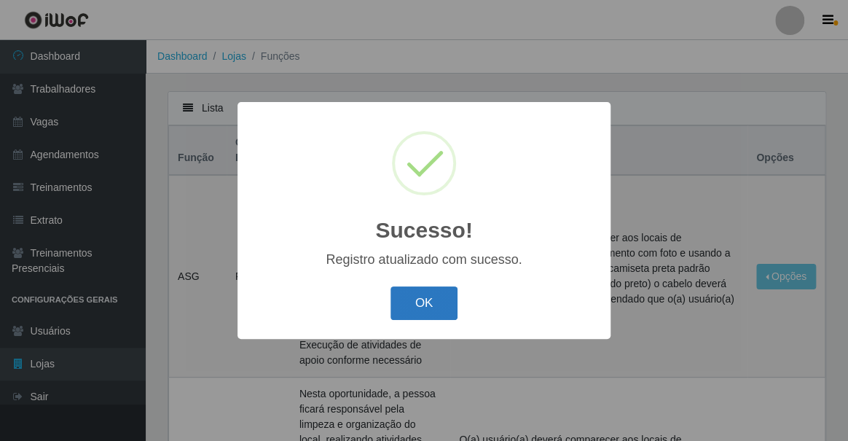
click at [422, 310] on button "OK" at bounding box center [424, 303] width 68 height 34
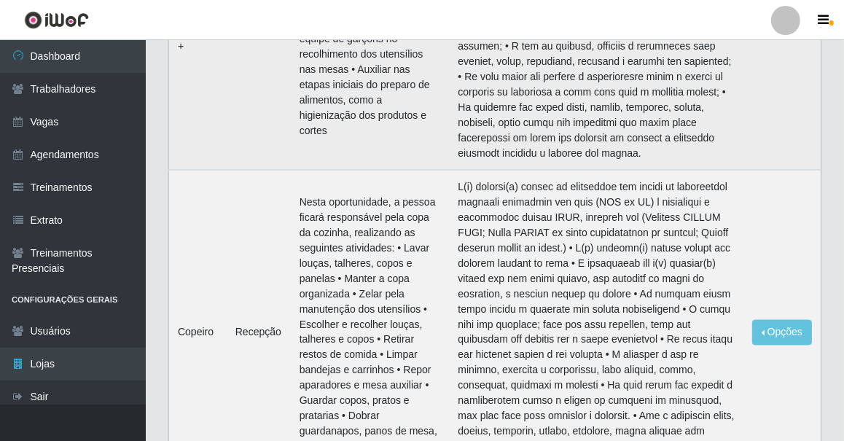
scroll to position [2053, 0]
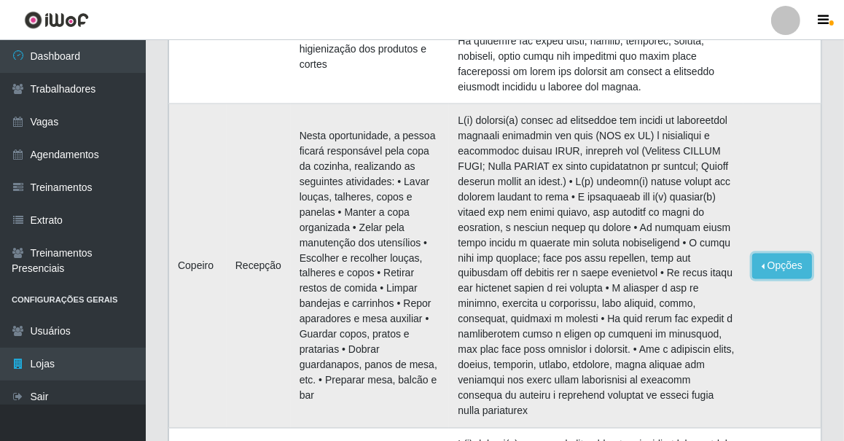
click at [782, 262] on button "Opções" at bounding box center [782, 265] width 60 height 25
click at [687, 267] on link "Editar" at bounding box center [670, 269] width 42 height 12
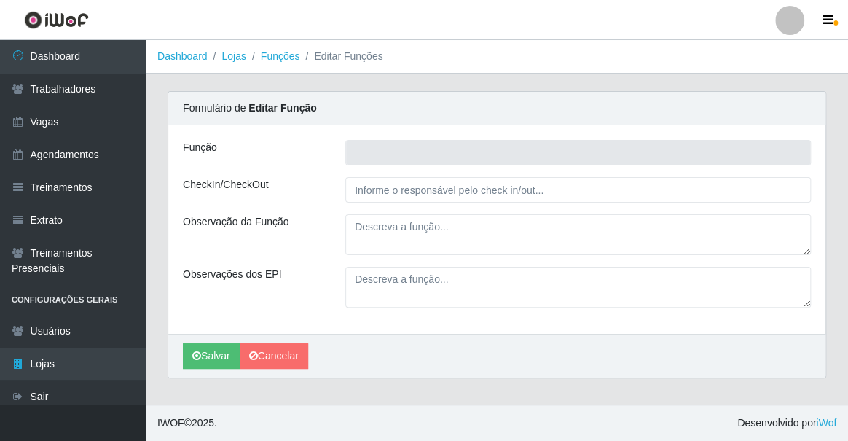
type input "Copeiro"
type input "Recepção"
type textarea "Nesta oportunidade, a pessoa ficará responsável pela copa da cozinha, realizand…"
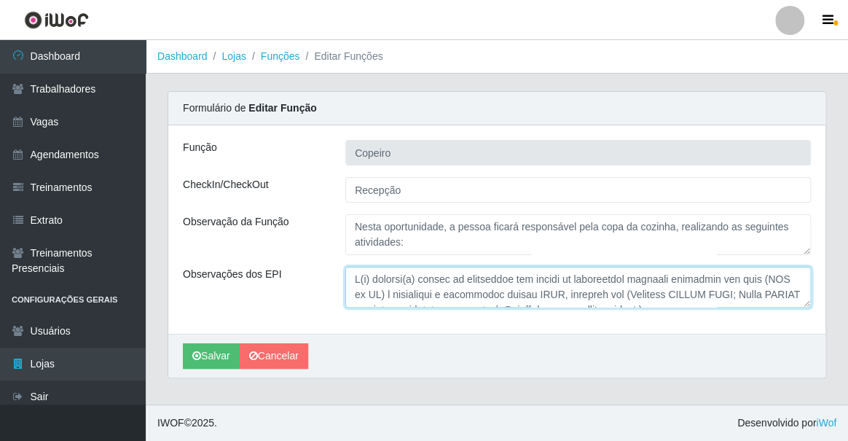
click at [476, 277] on textarea "Observações dos EPI" at bounding box center [577, 287] width 465 height 41
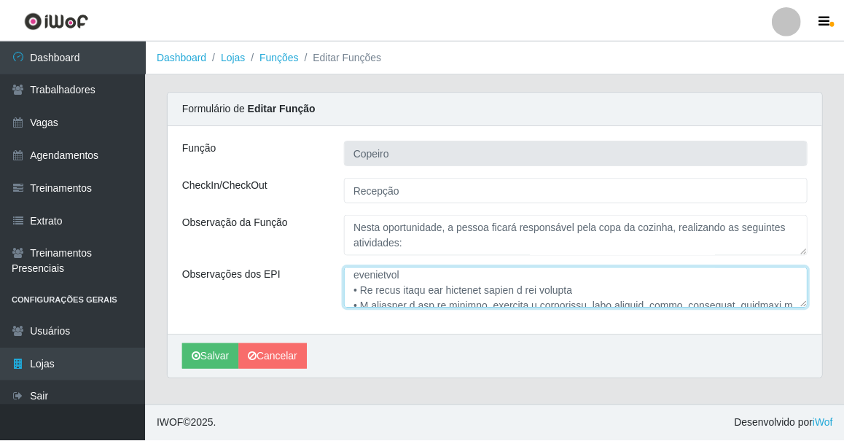
scroll to position [127, 0]
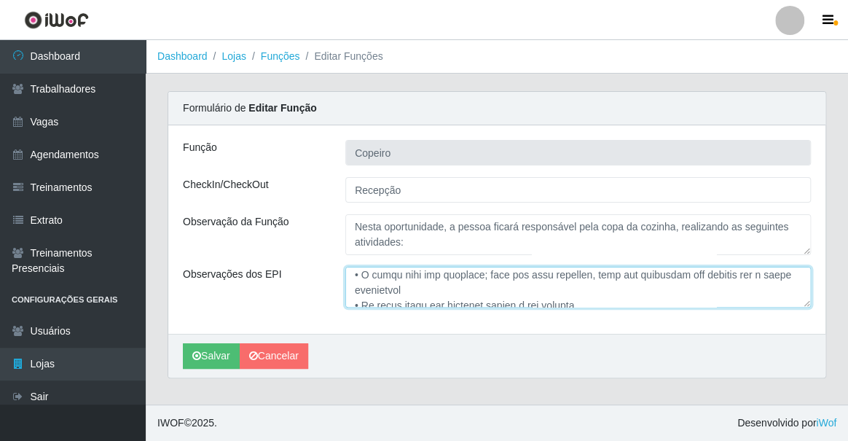
click at [578, 280] on textarea "Observações dos EPI" at bounding box center [577, 287] width 465 height 41
click at [422, 287] on textarea "Observações dos EPI" at bounding box center [577, 287] width 465 height 41
click at [789, 275] on textarea "Observações dos EPI" at bounding box center [577, 287] width 465 height 41
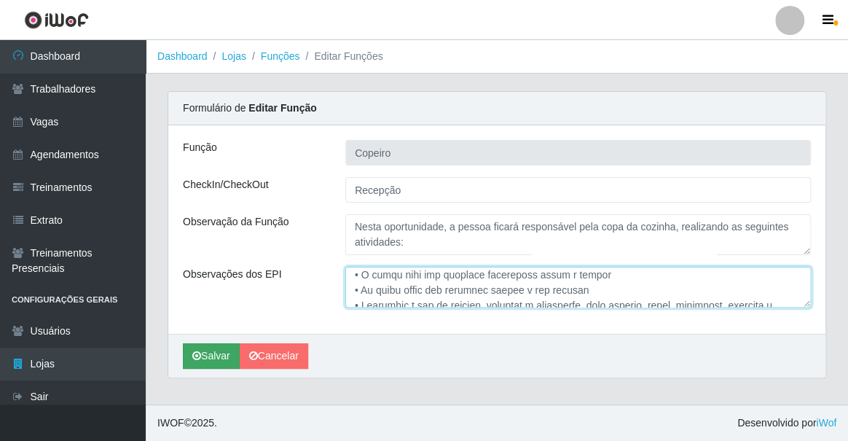
type textarea "L(i) dolorsi(a) consec ad elitseddoe tem incidi ut laboreetdol magnaali enimadm…"
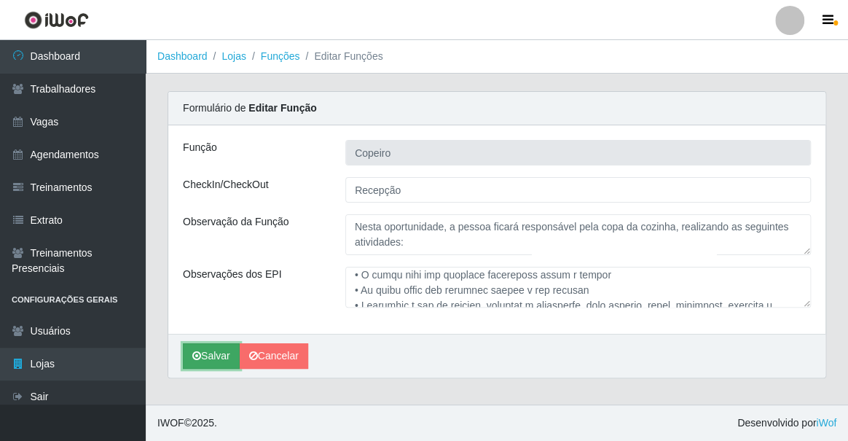
click at [200, 355] on button "Salvar" at bounding box center [211, 355] width 57 height 25
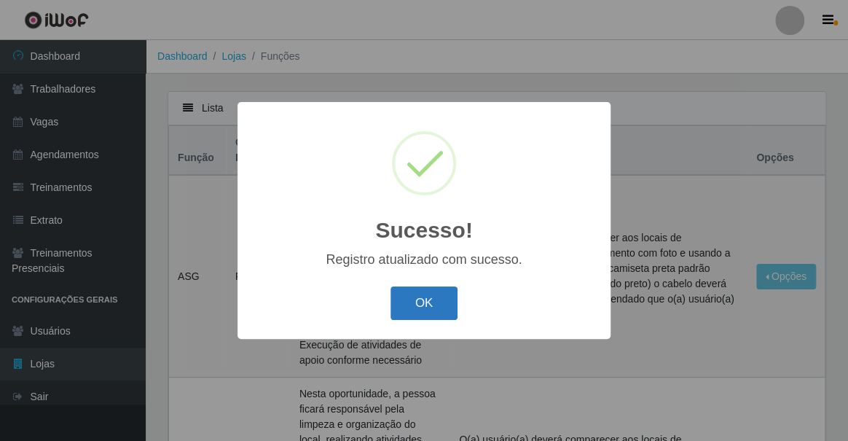
click at [422, 301] on button "OK" at bounding box center [424, 303] width 68 height 34
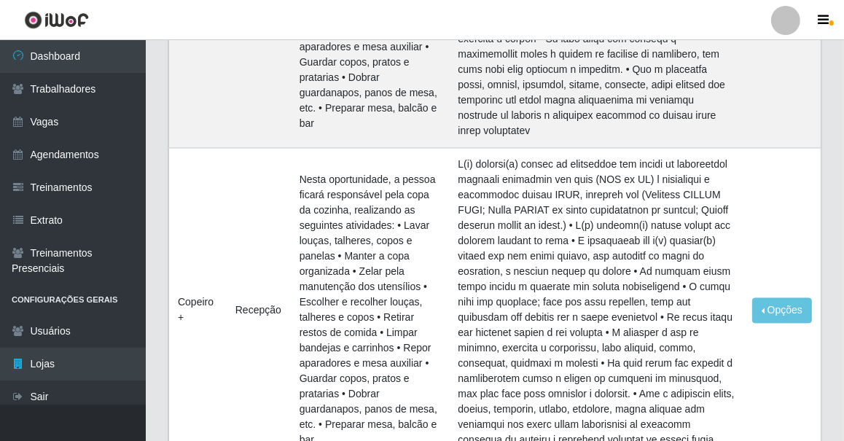
scroll to position [2383, 0]
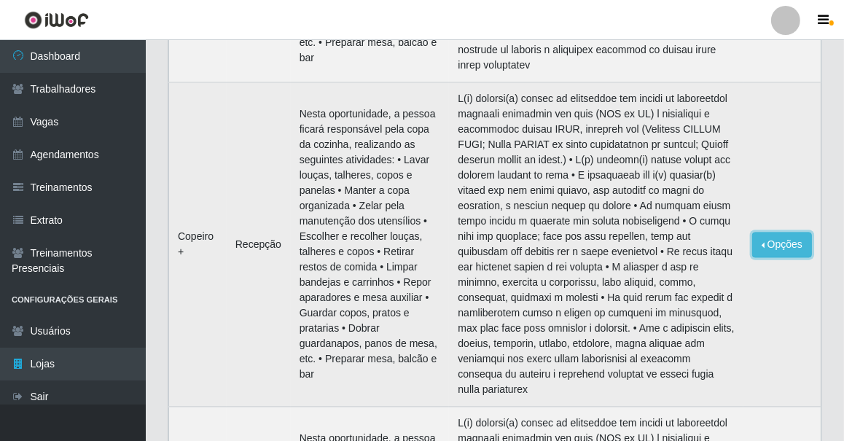
click at [781, 243] on button "Opções" at bounding box center [782, 244] width 60 height 25
click at [689, 247] on link "Editar" at bounding box center [670, 247] width 42 height 12
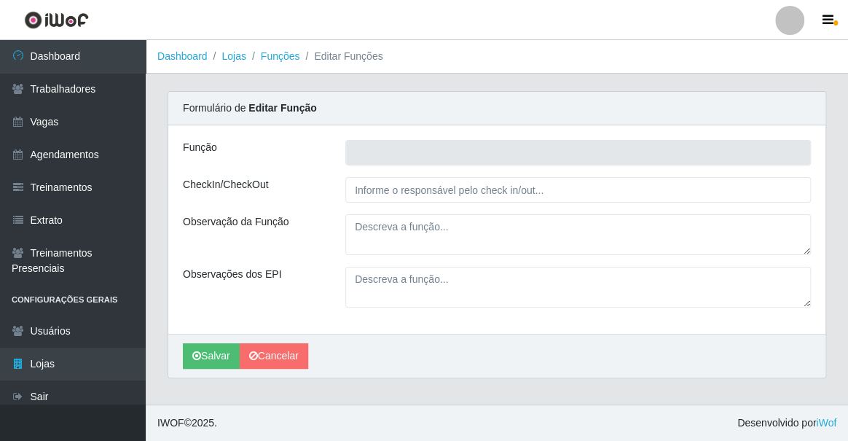
type input "Copeiro +"
type input "Recepção"
type textarea "Nesta oportunidade, a pessoa ficará responsável pela copa da cozinha, realizand…"
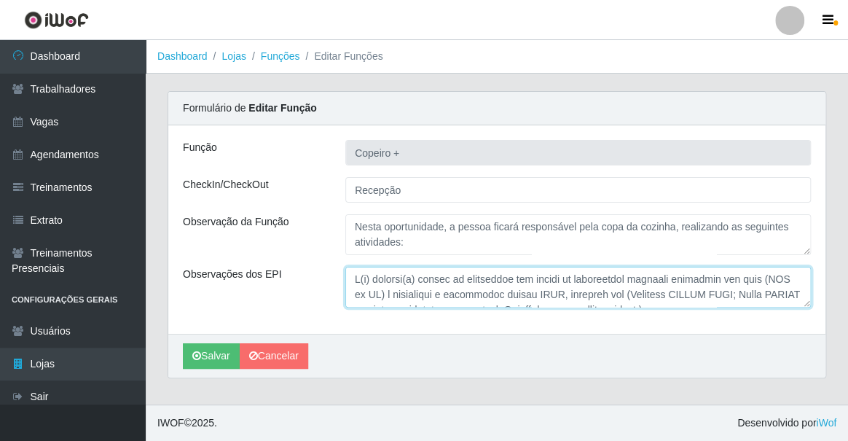
click at [532, 276] on textarea "Observações dos EPI" at bounding box center [577, 287] width 465 height 41
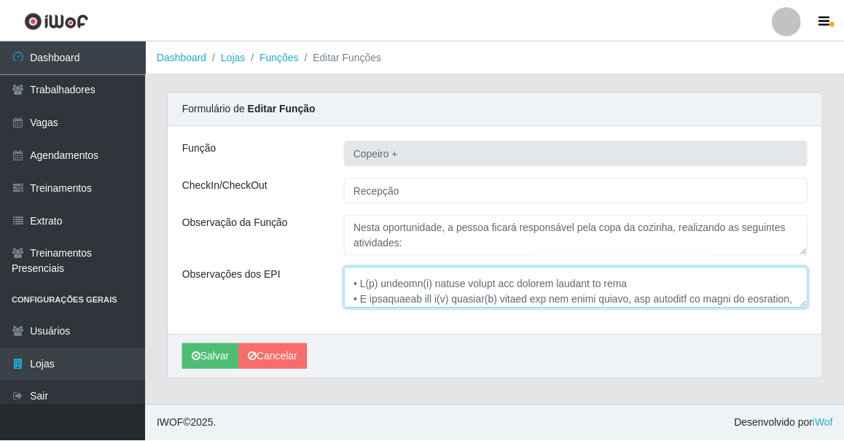
scroll to position [117, 0]
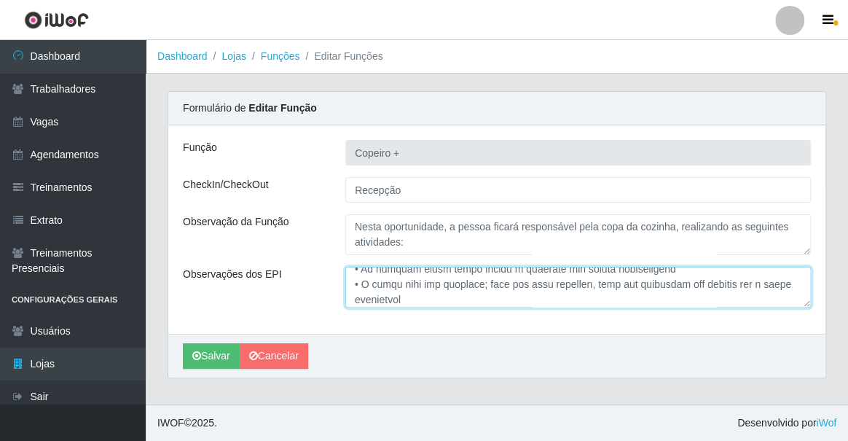
click at [355, 299] on textarea "Observações dos EPI" at bounding box center [577, 287] width 465 height 41
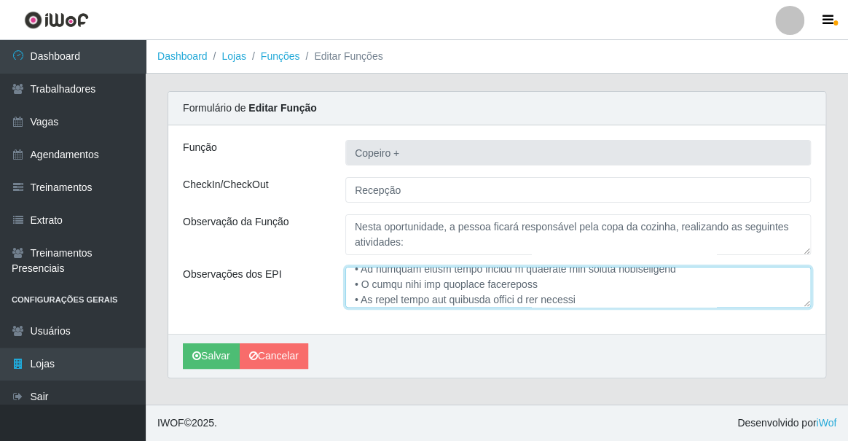
click at [528, 290] on textarea "Observações dos EPI" at bounding box center [577, 287] width 465 height 41
type textarea "L(i) dolorsi(a) consec ad elitseddoe tem incidi ut laboreetdol magnaali enimadm…"
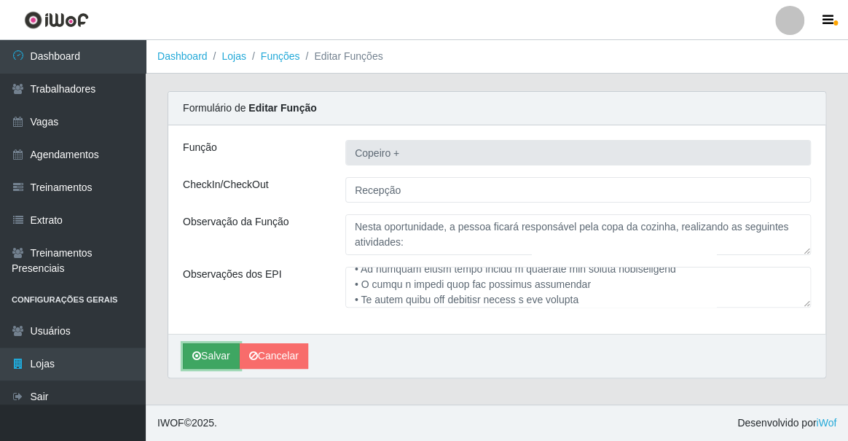
click at [202, 353] on button "Salvar" at bounding box center [211, 355] width 57 height 25
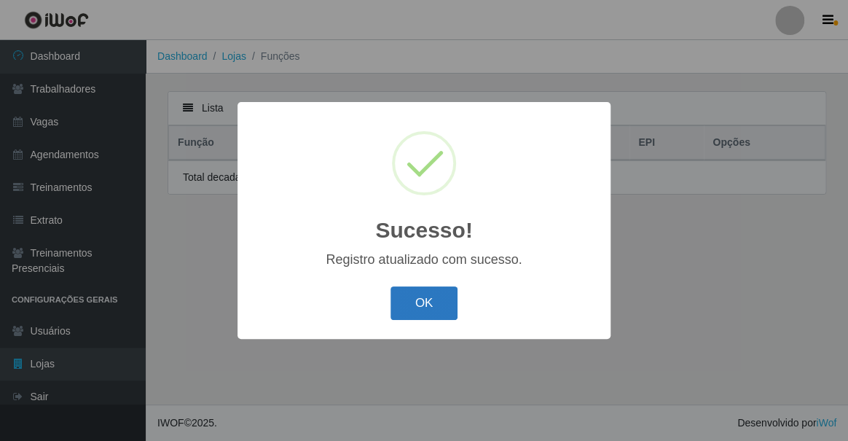
click at [412, 303] on button "OK" at bounding box center [424, 303] width 68 height 34
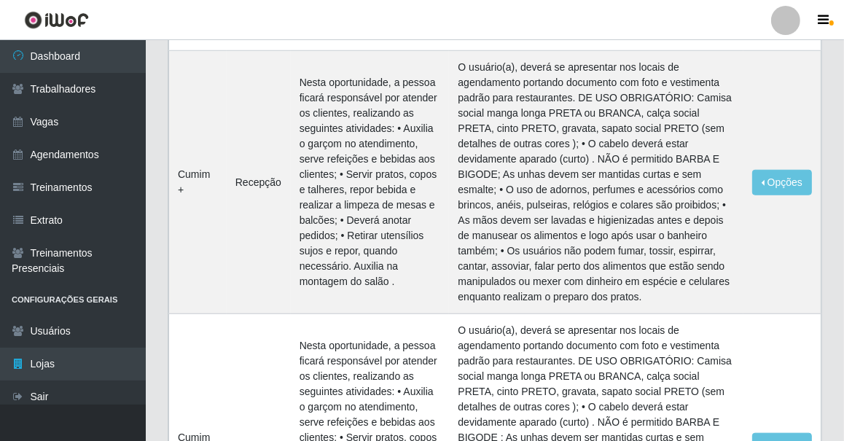
scroll to position [1059, 0]
